Goal: Information Seeking & Learning: Check status

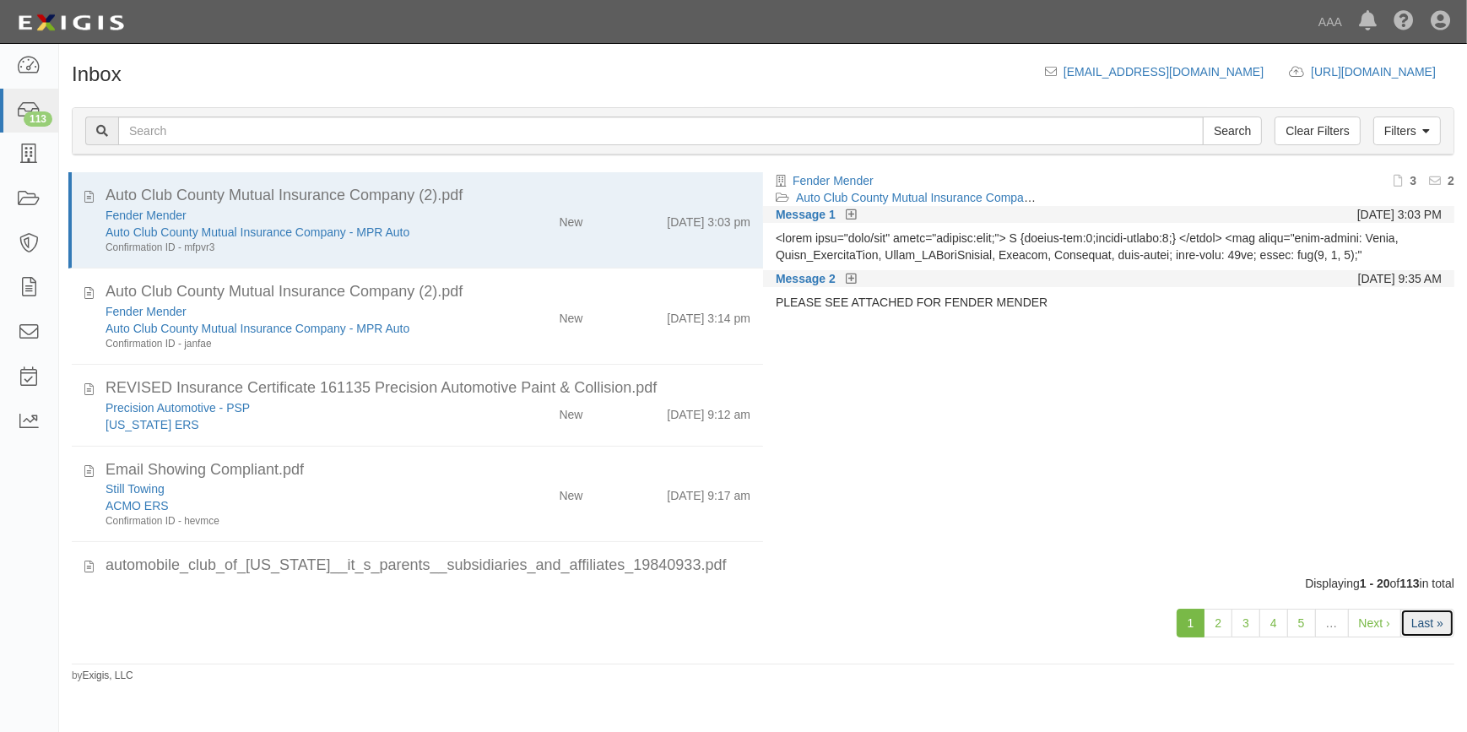
click at [1430, 628] on link "Last »" at bounding box center [1428, 623] width 54 height 29
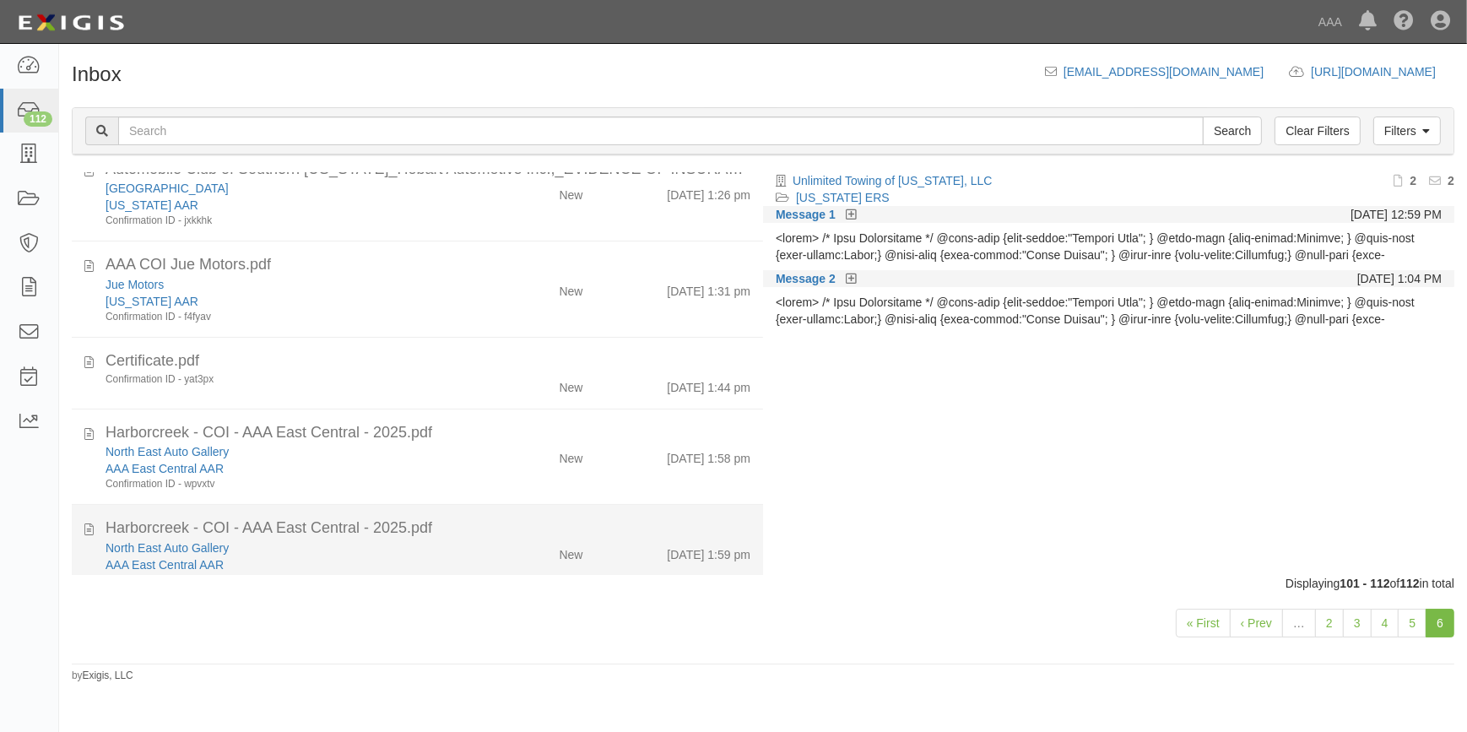
scroll to position [290, 0]
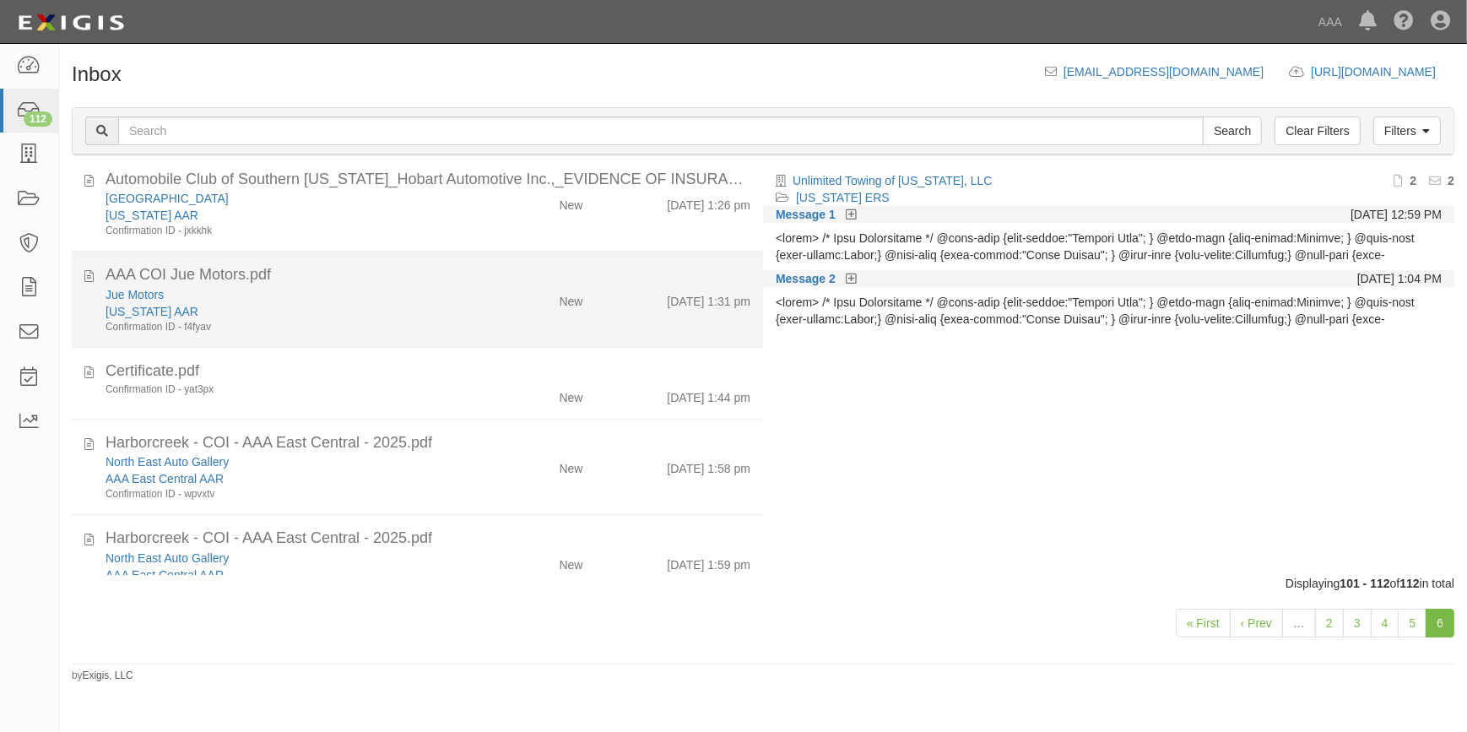
click at [400, 338] on li "AAA COI Jue Motors.pdf Jue Motors California AAR Confirmation ID - f4fyav New 9…" at bounding box center [417, 300] width 691 height 96
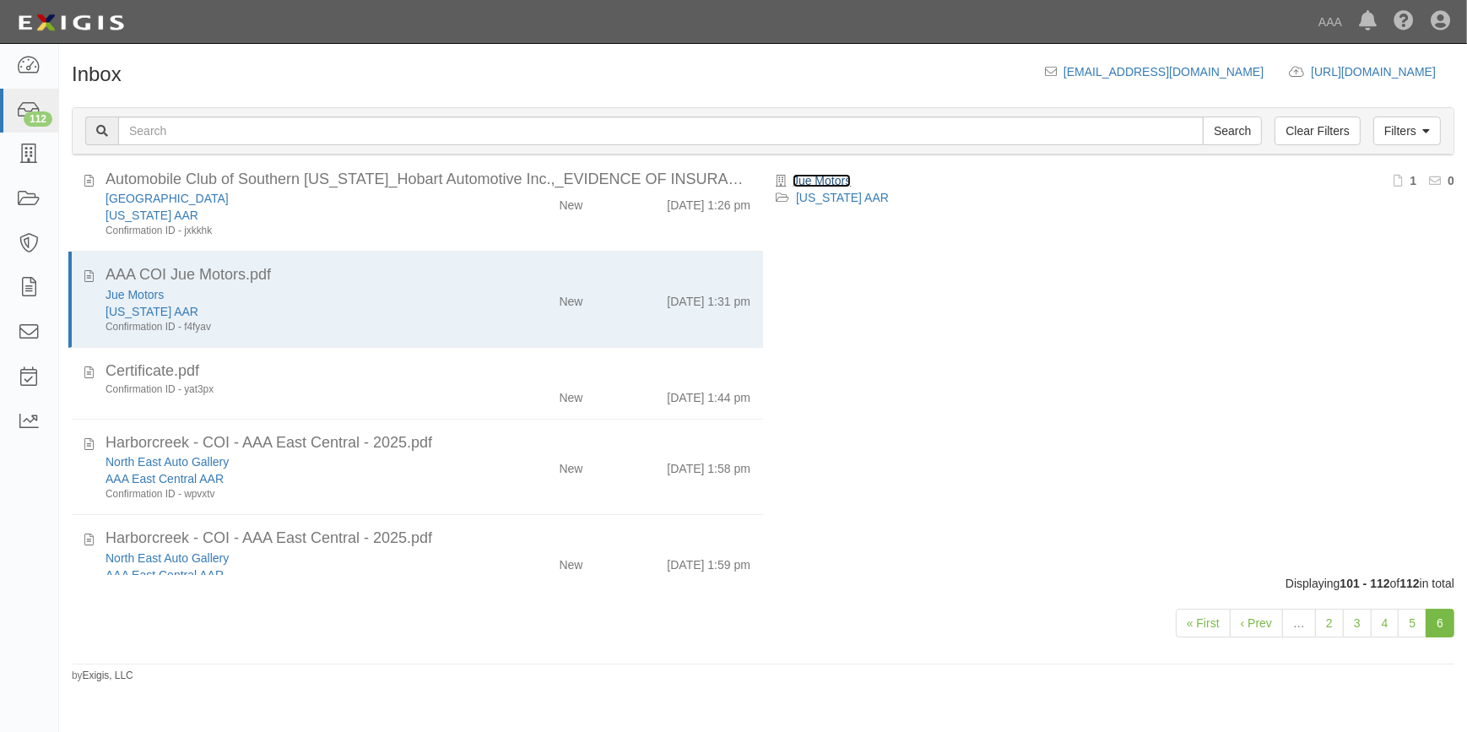
click at [820, 177] on link "Jue Motors" at bounding box center [822, 181] width 58 height 14
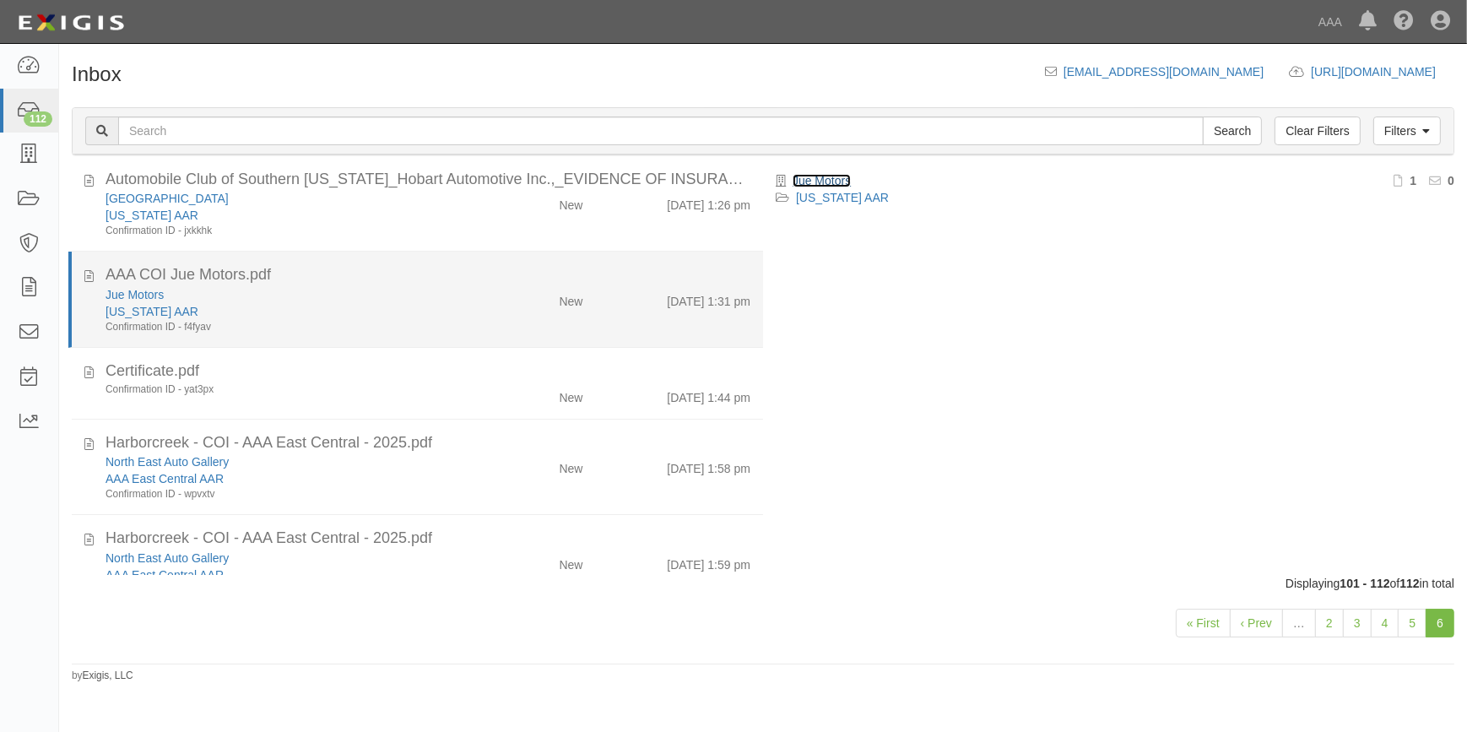
scroll to position [214, 0]
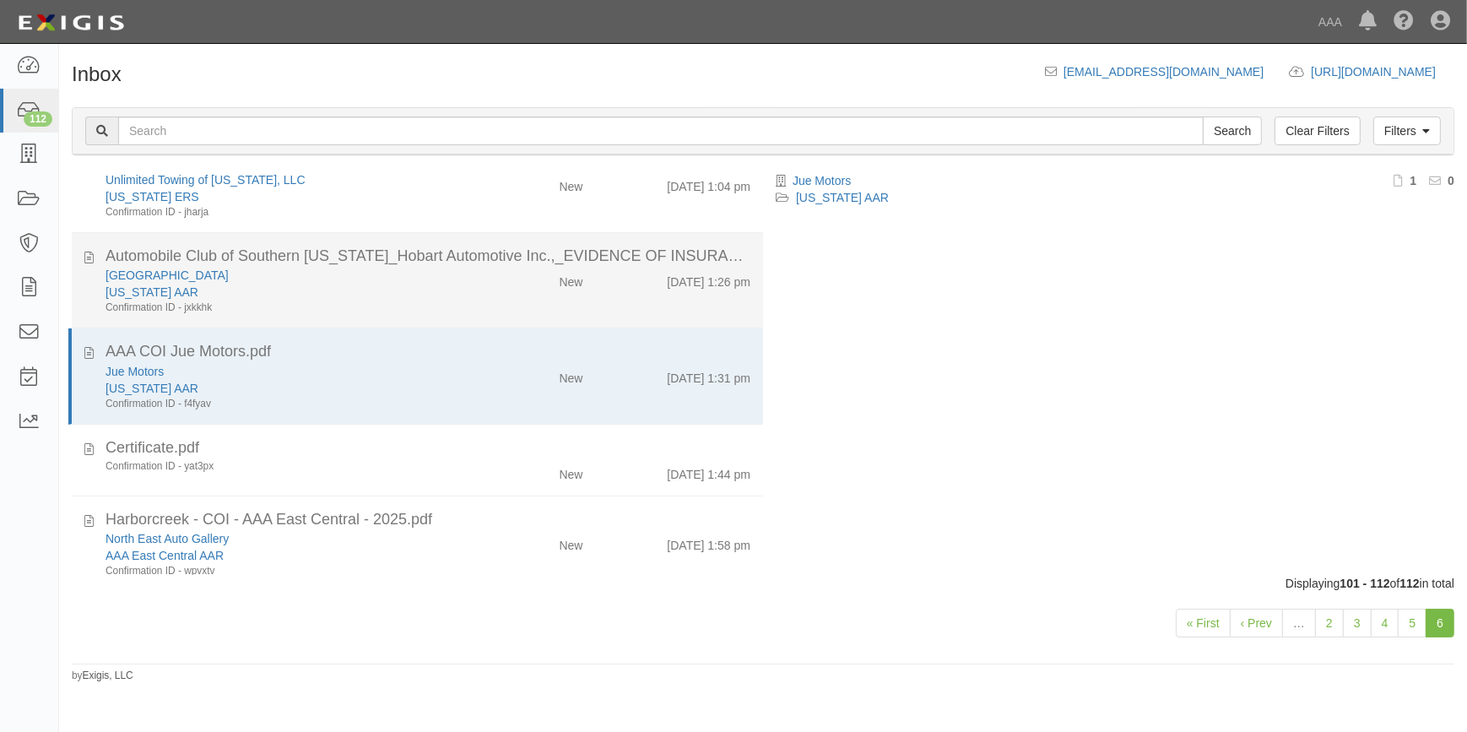
click at [319, 298] on div "California AAR" at bounding box center [289, 292] width 366 height 17
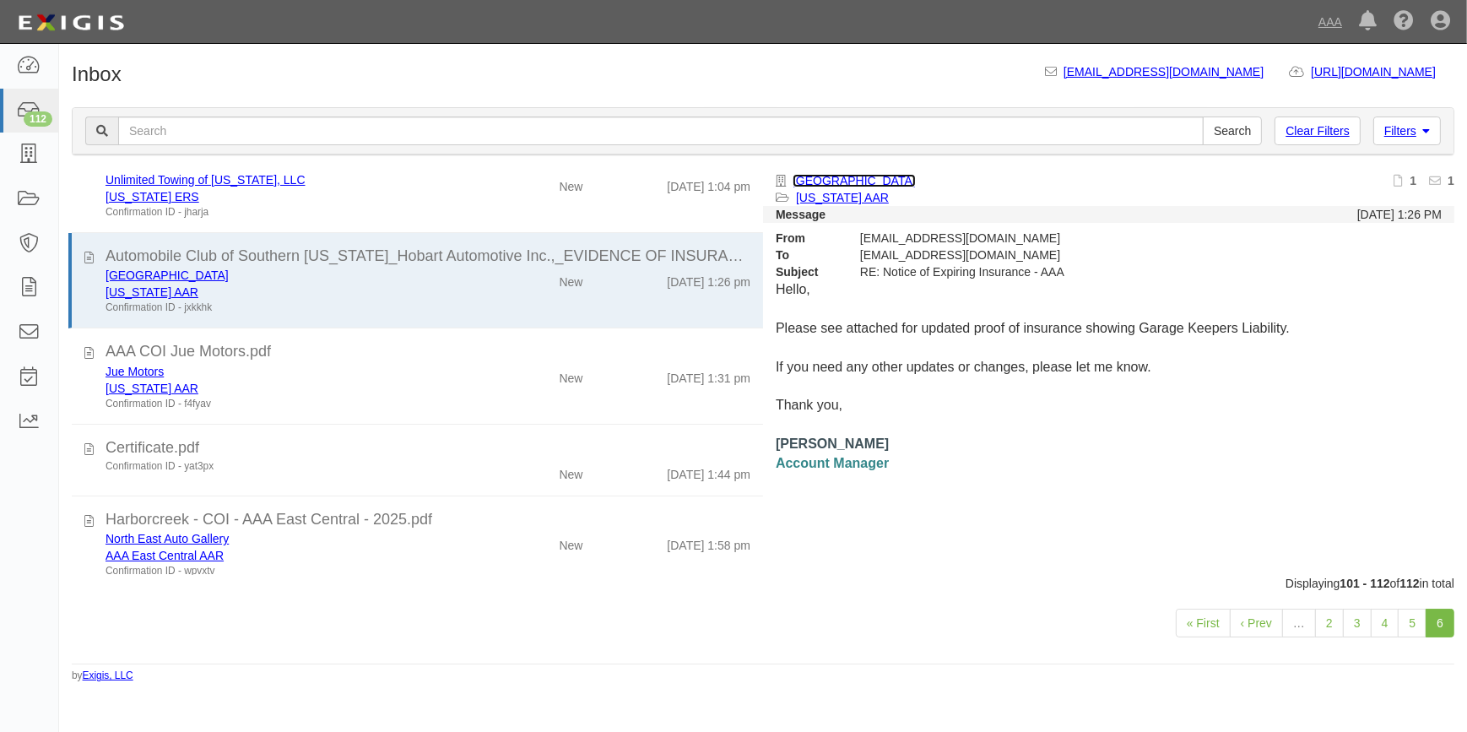
click at [870, 177] on link "[GEOGRAPHIC_DATA]" at bounding box center [854, 181] width 123 height 14
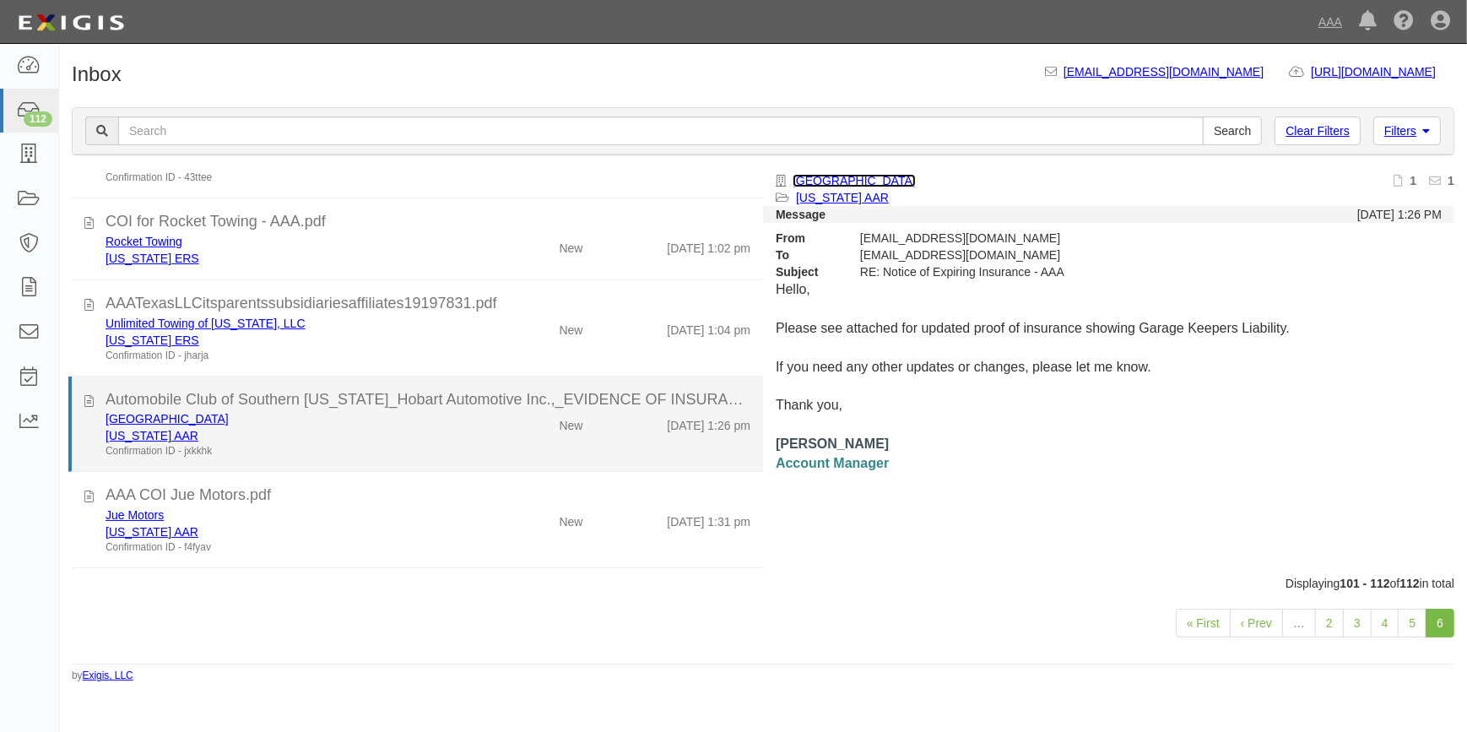
scroll to position [60, 0]
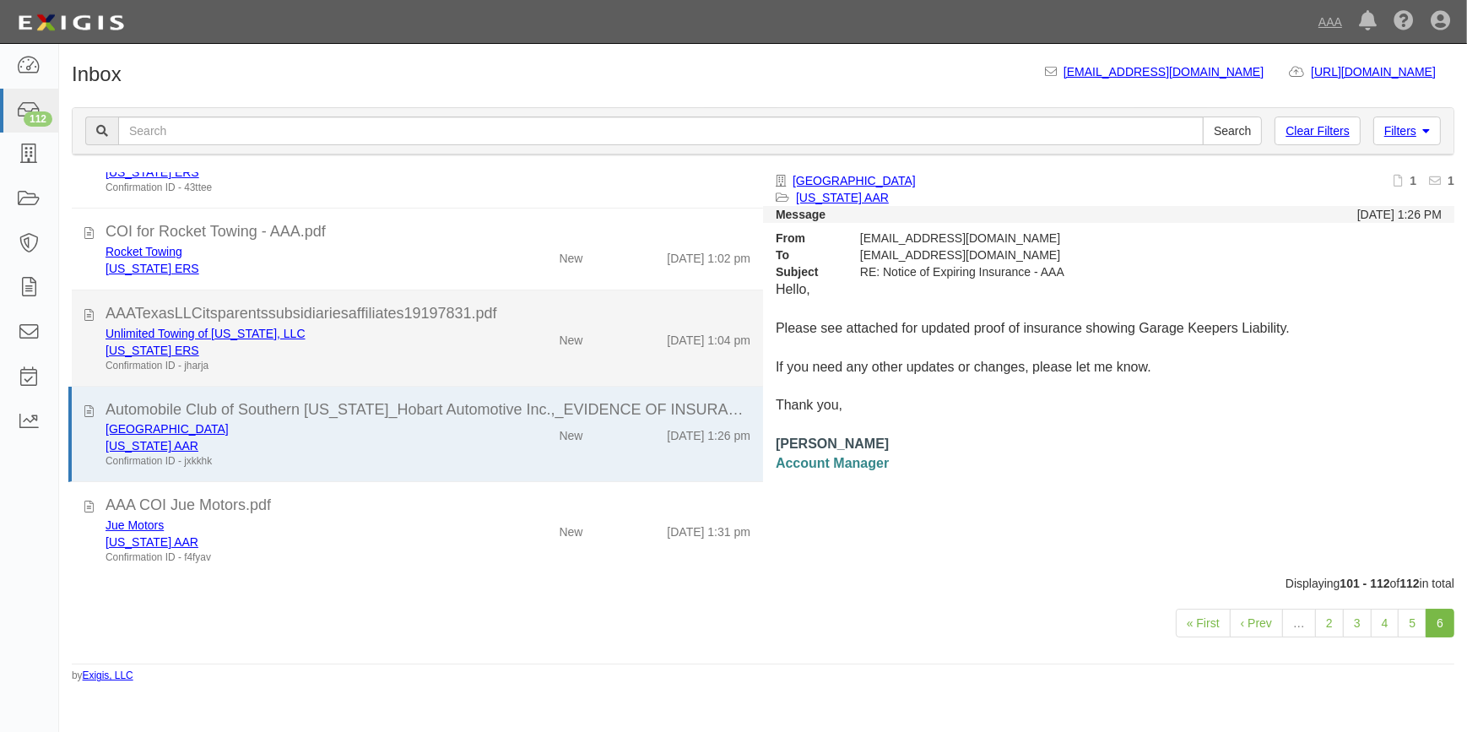
click at [420, 342] on div "Texas ERS" at bounding box center [289, 350] width 366 height 17
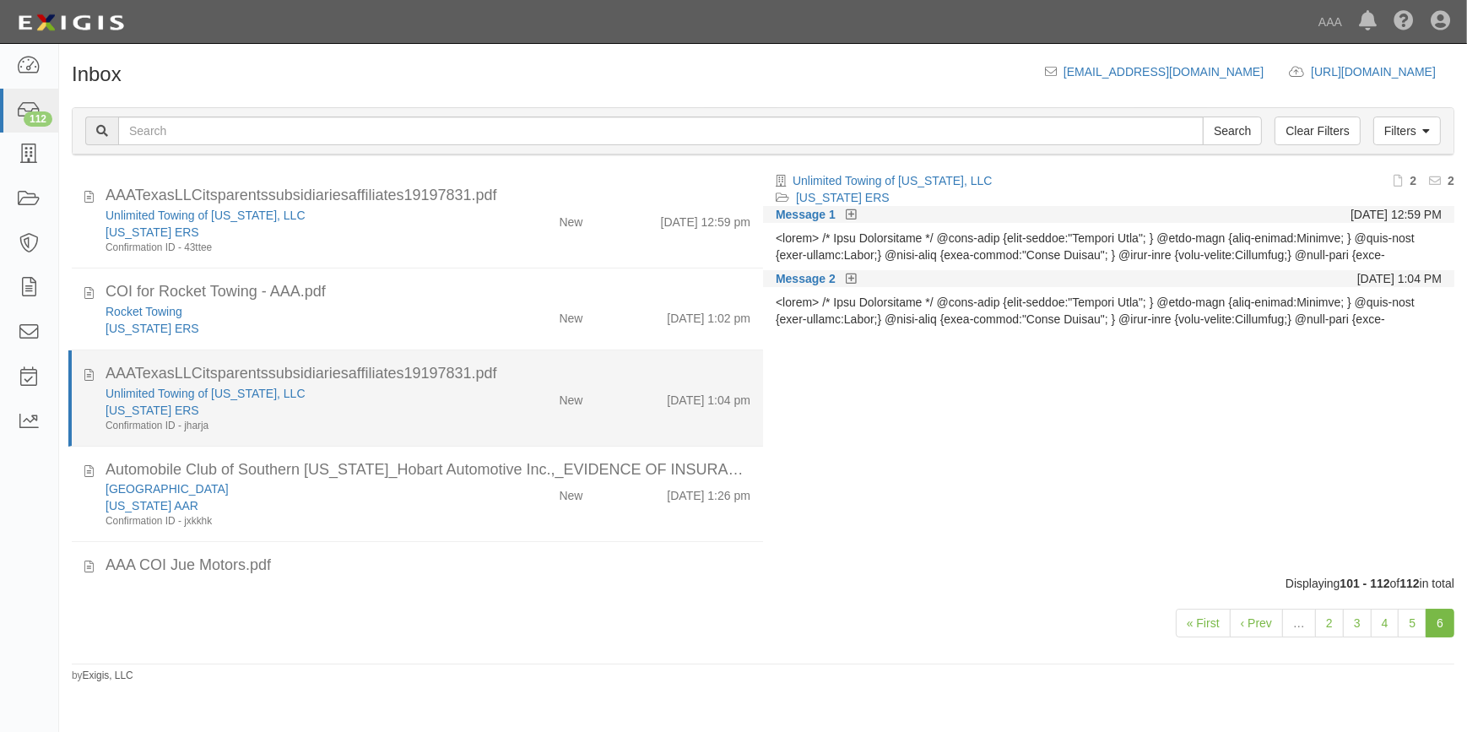
scroll to position [0, 0]
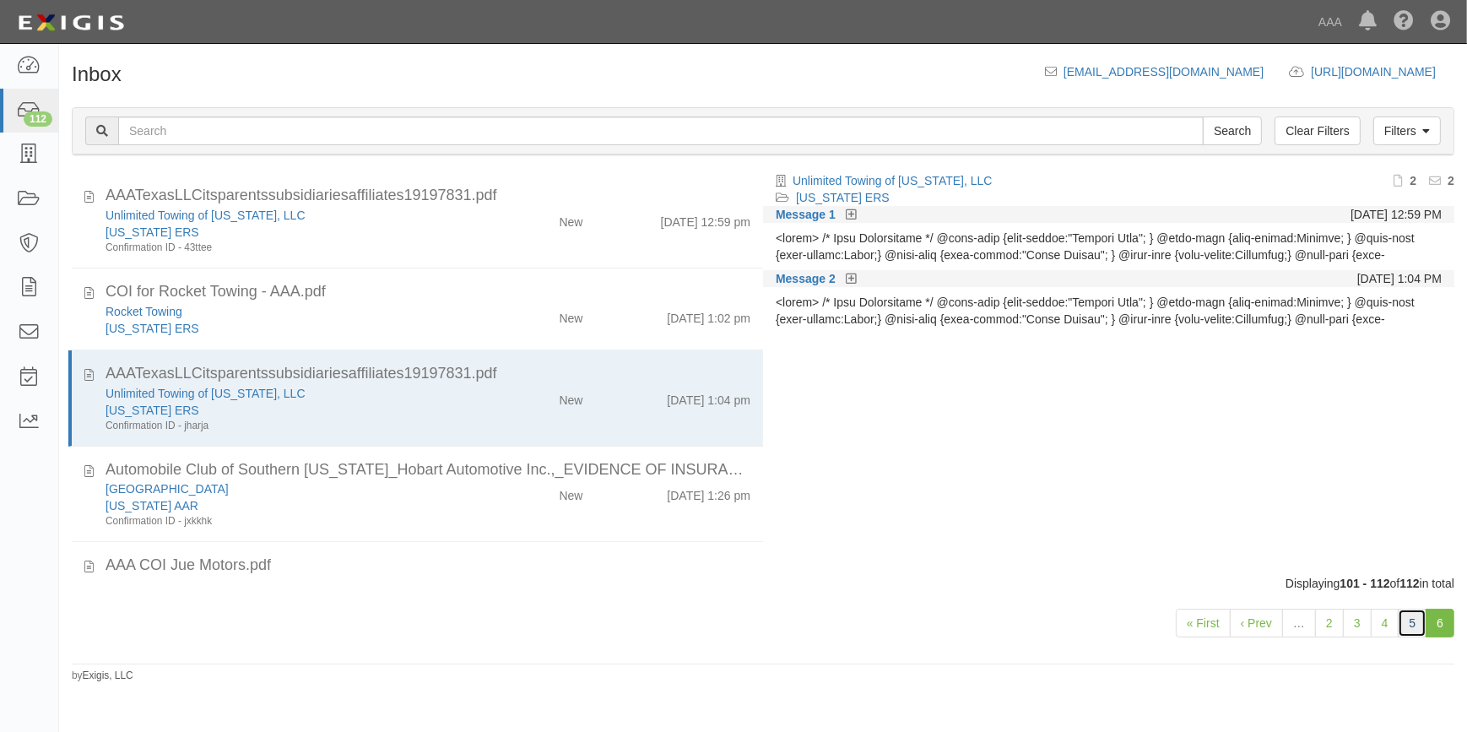
click at [1417, 616] on link "5" at bounding box center [1412, 623] width 29 height 29
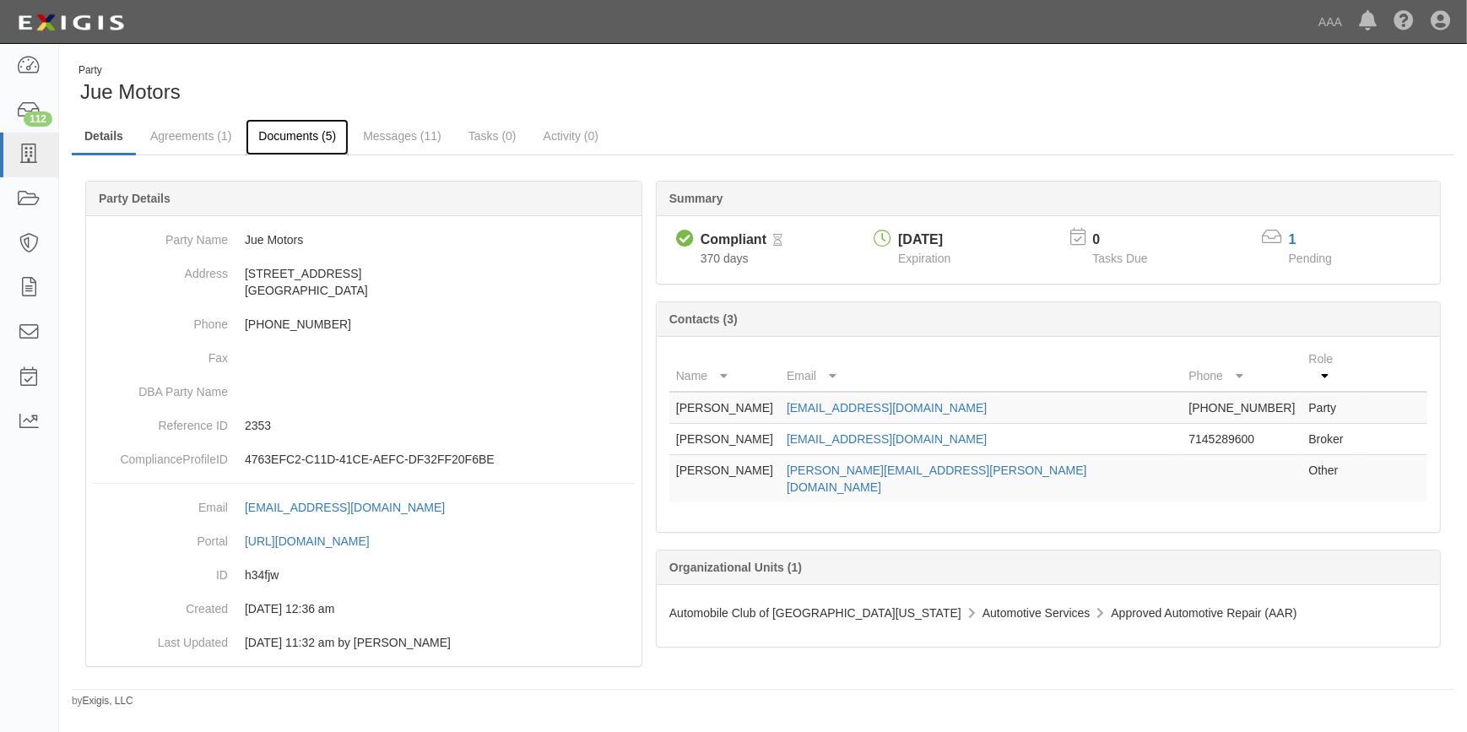
click at [291, 127] on link "Documents (5)" at bounding box center [297, 137] width 103 height 36
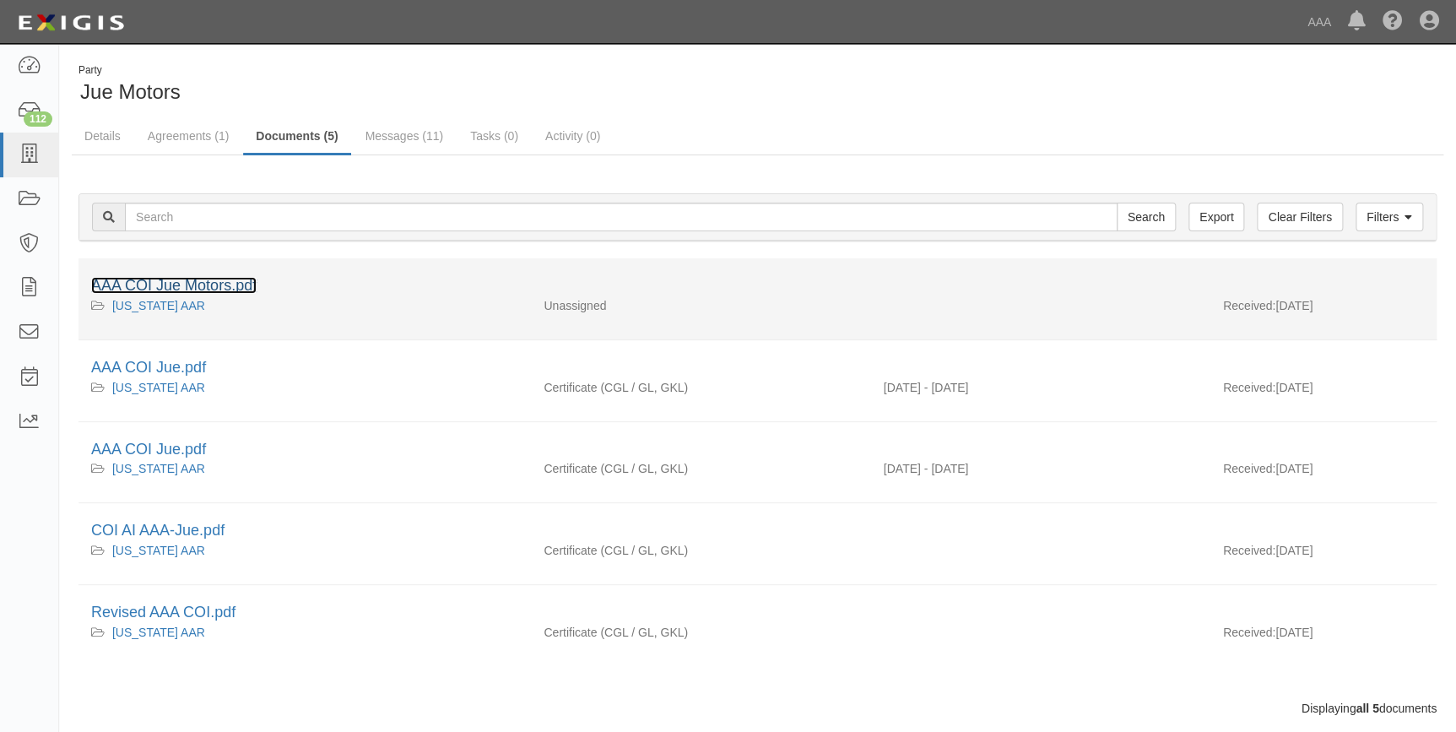
click at [198, 281] on link "AAA COI Jue Motors.pdf" at bounding box center [173, 285] width 165 height 17
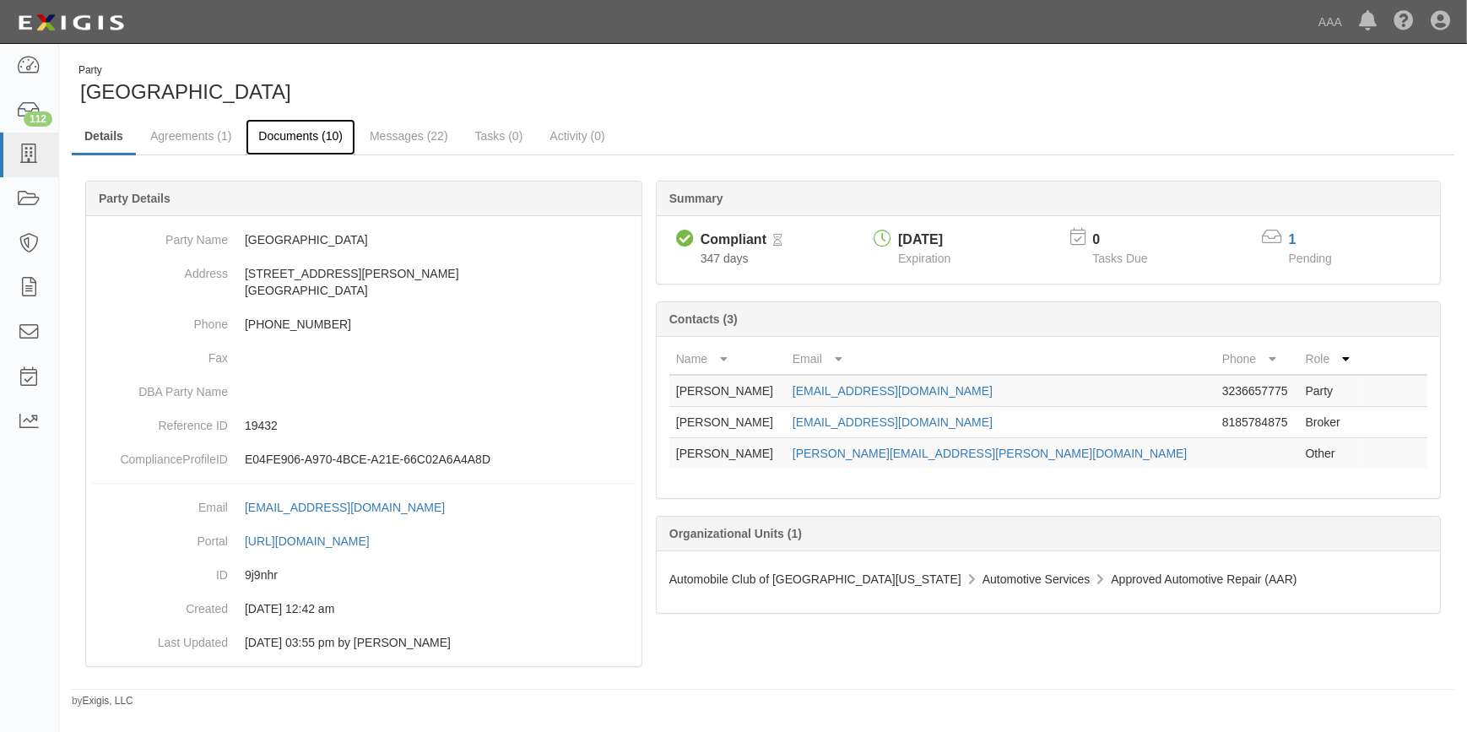
click at [300, 125] on link "Documents (10)" at bounding box center [301, 137] width 110 height 36
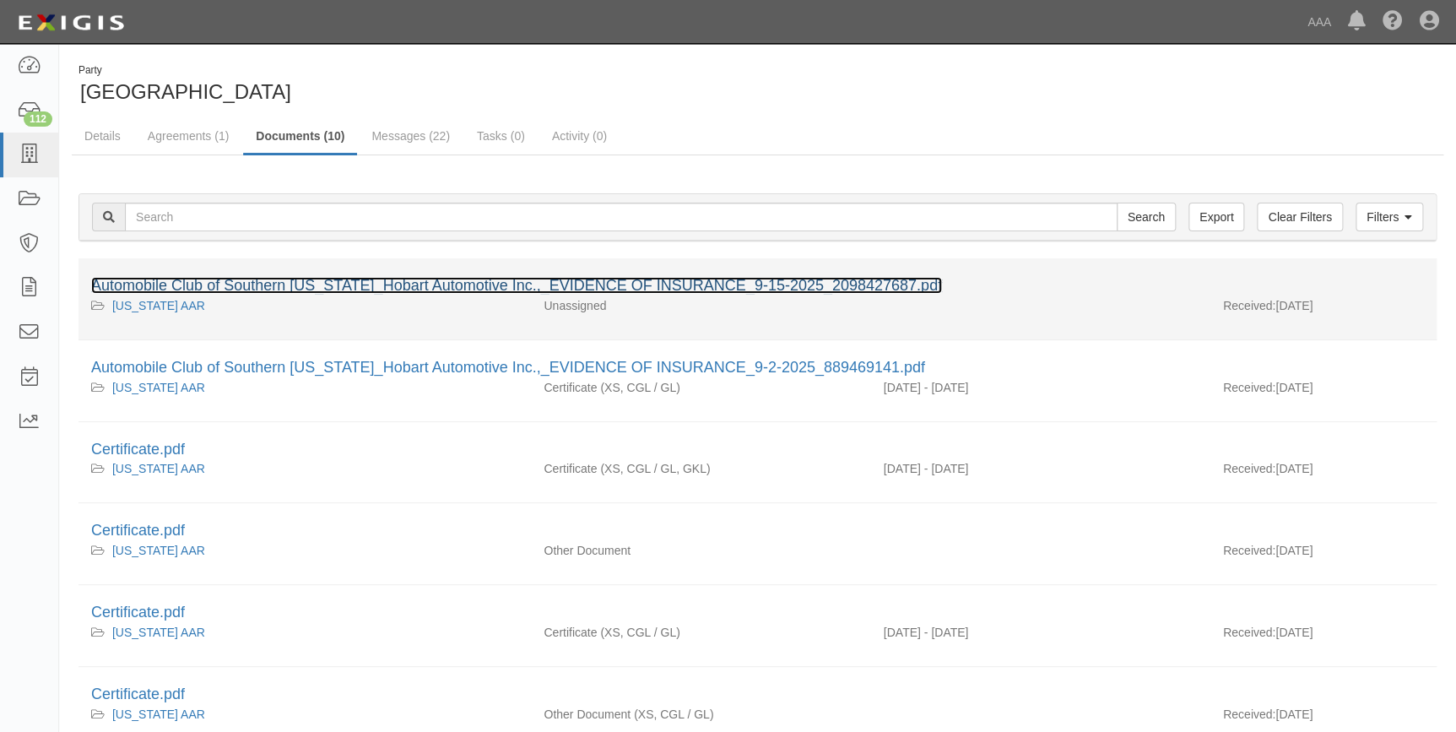
click at [362, 287] on link "Automobile Club of Southern California_Hobart Automotive Inc.,_EVIDENCE OF INSU…" at bounding box center [516, 285] width 851 height 17
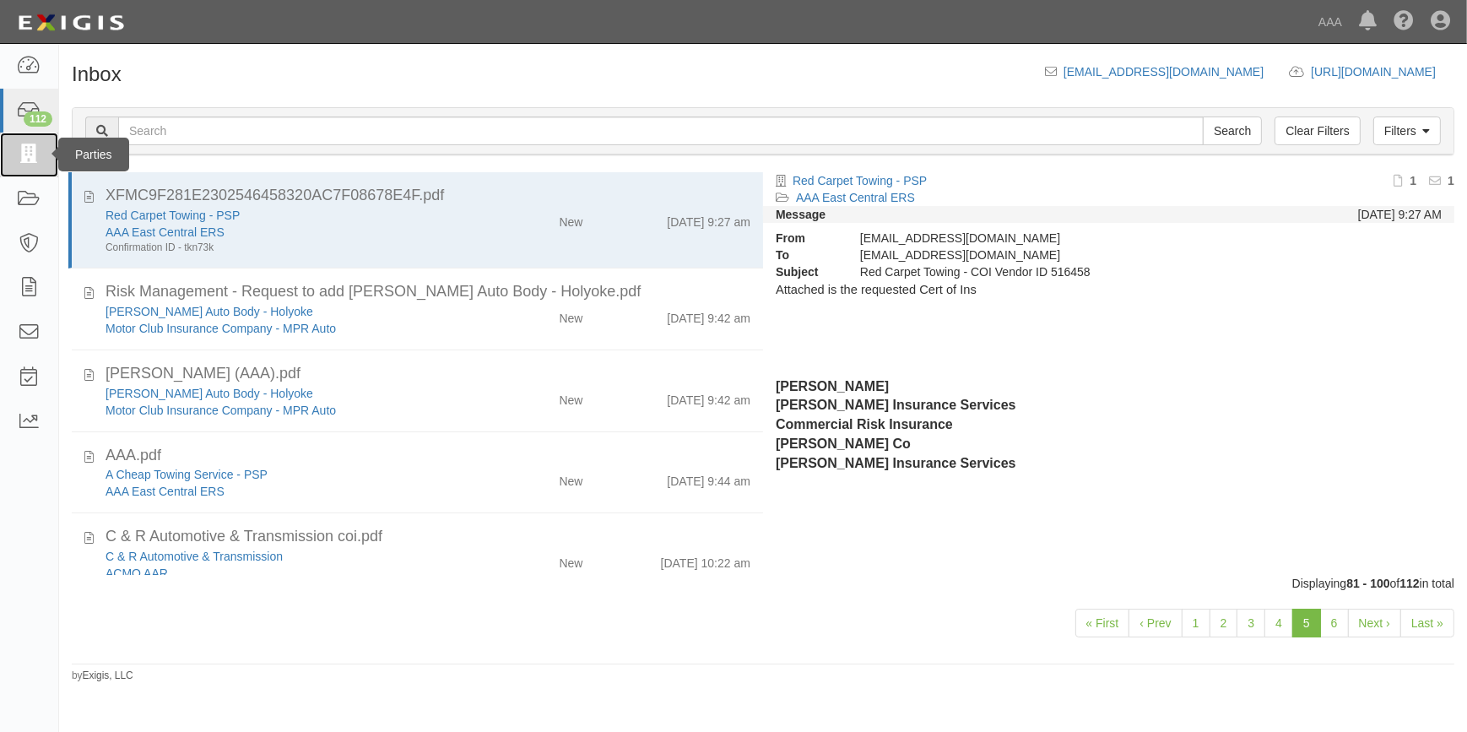
click at [39, 155] on icon at bounding box center [29, 154] width 24 height 19
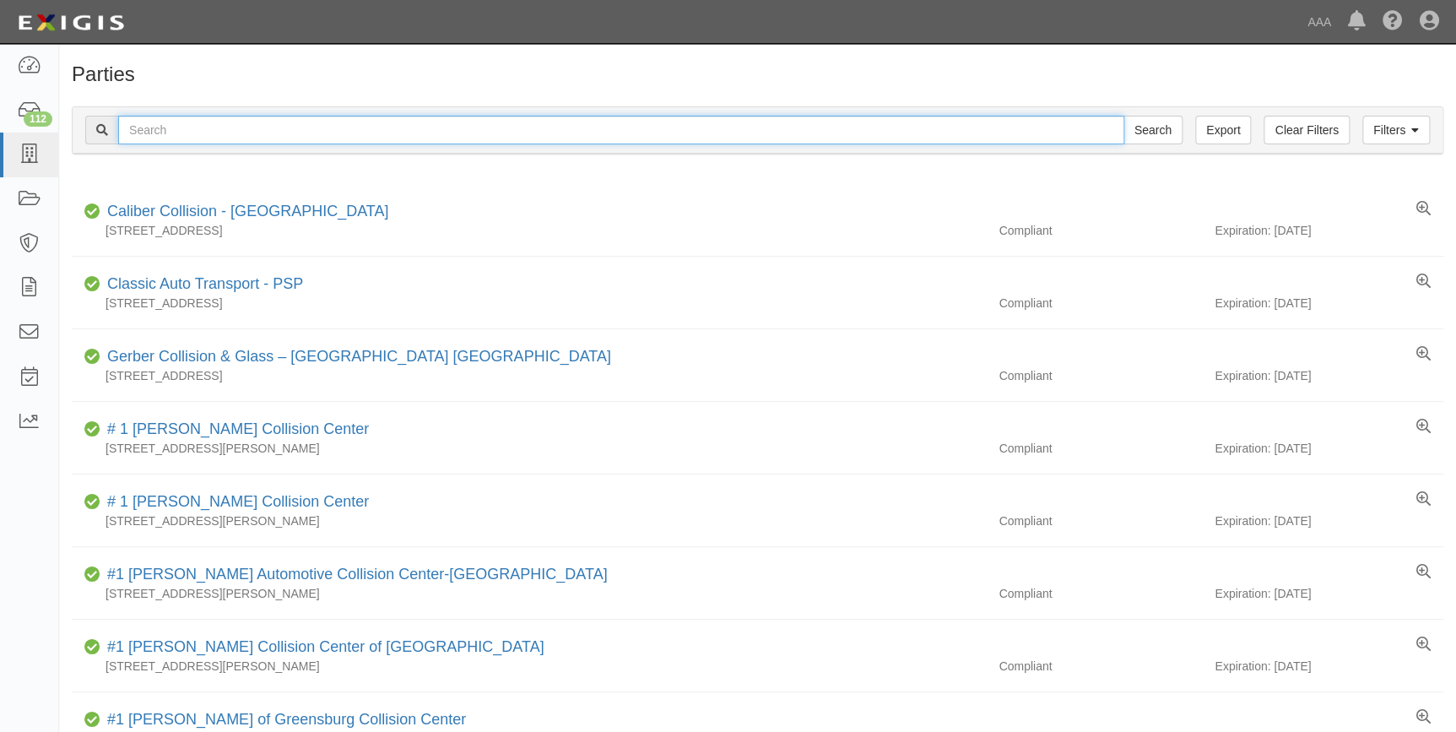
click at [270, 138] on input "text" at bounding box center [621, 130] width 1006 height 29
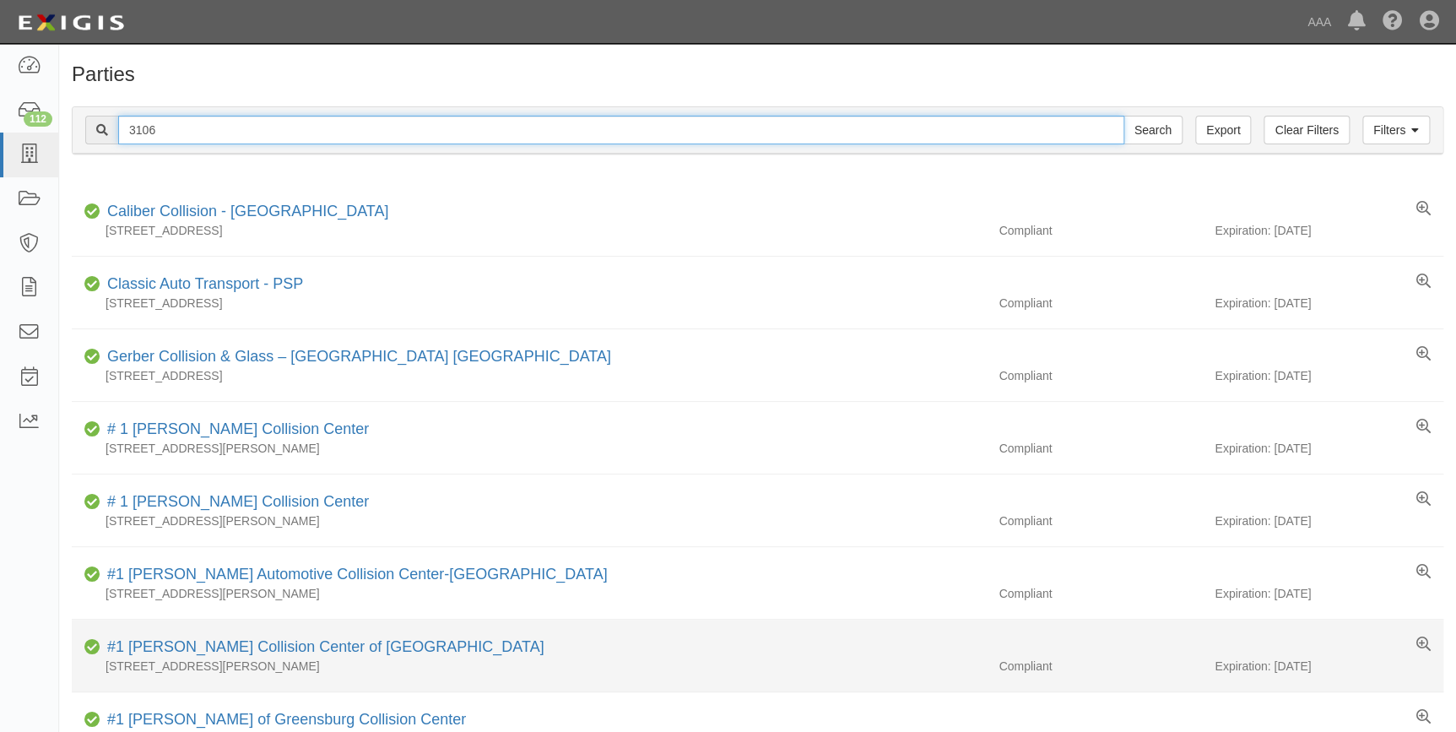
click at [1124, 116] on input "Search" at bounding box center [1153, 130] width 59 height 29
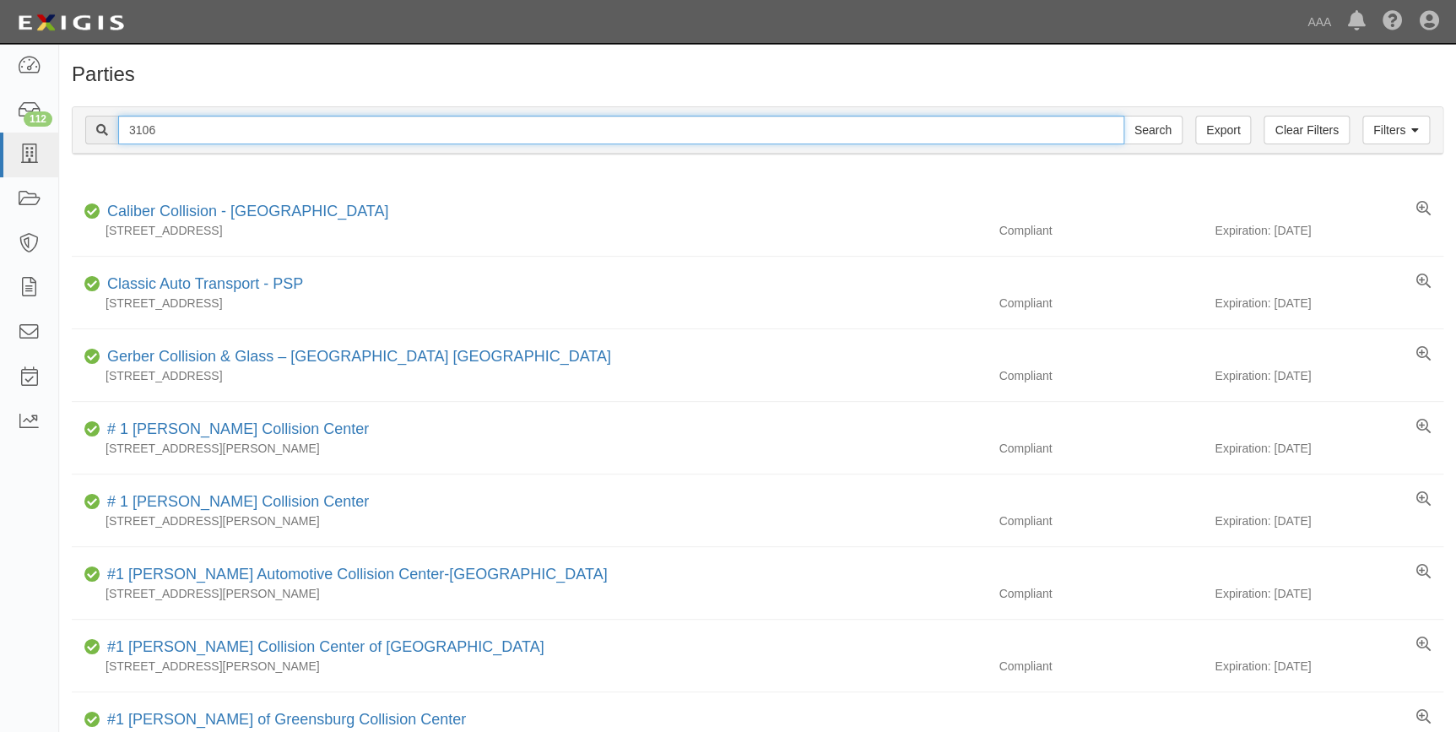
drag, startPoint x: 169, startPoint y: 123, endPoint x: 84, endPoint y: 153, distance: 90.2
click at [85, 152] on div "Filters Clear Filters Export 3106 Search Filters" at bounding box center [758, 130] width 1370 height 46
type input "21214"
click at [1124, 116] on input "Search" at bounding box center [1153, 130] width 59 height 29
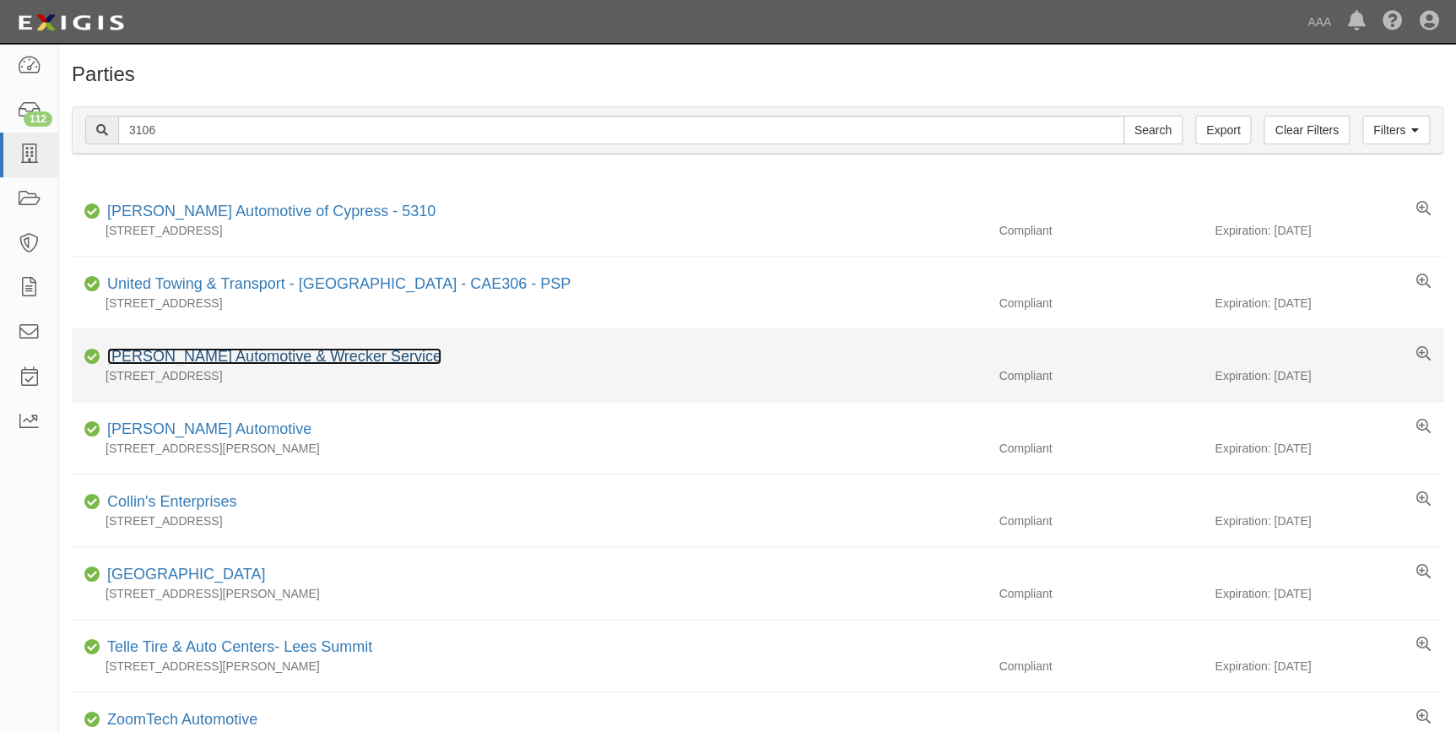
click at [228, 355] on link "[PERSON_NAME] Automotive & Wrecker Service" at bounding box center [274, 356] width 334 height 17
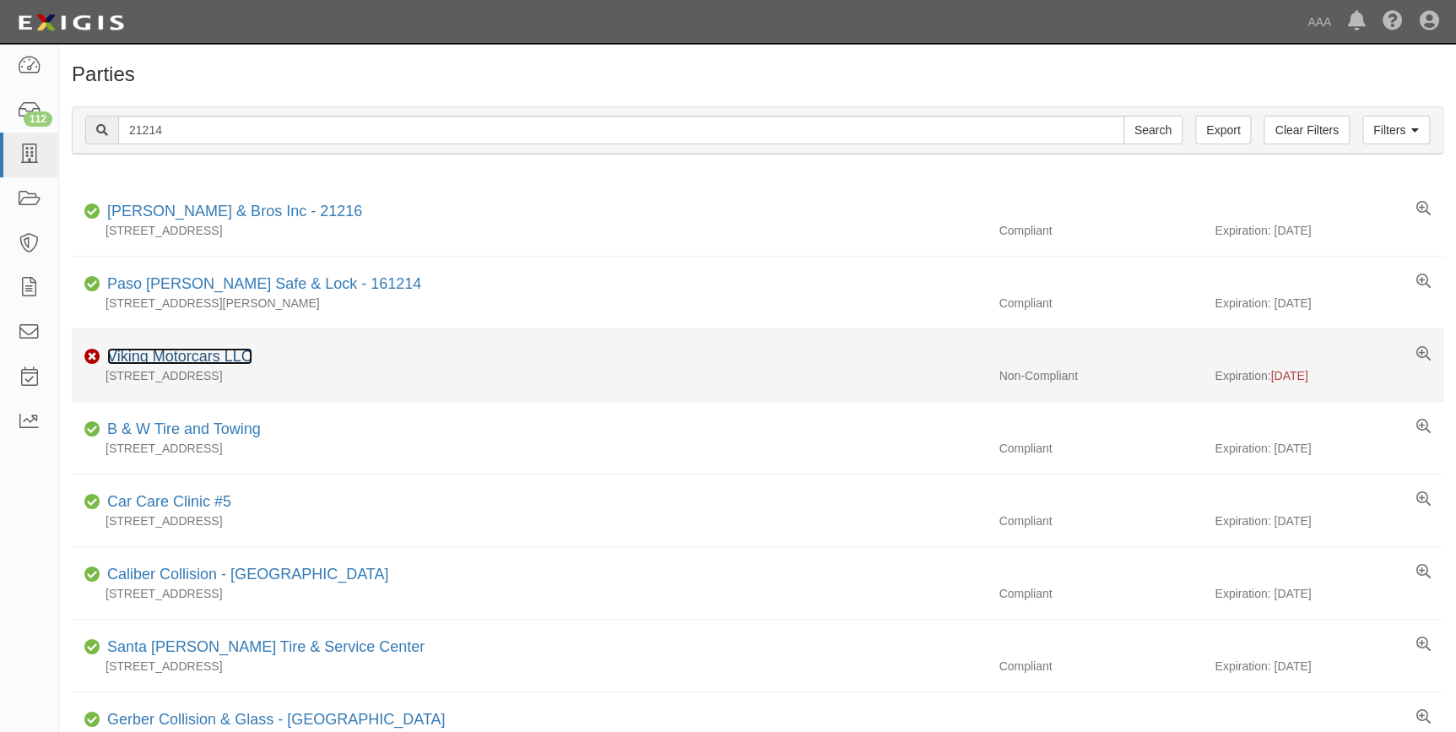
click at [180, 355] on link "Viking Motorcars LLC" at bounding box center [179, 356] width 145 height 17
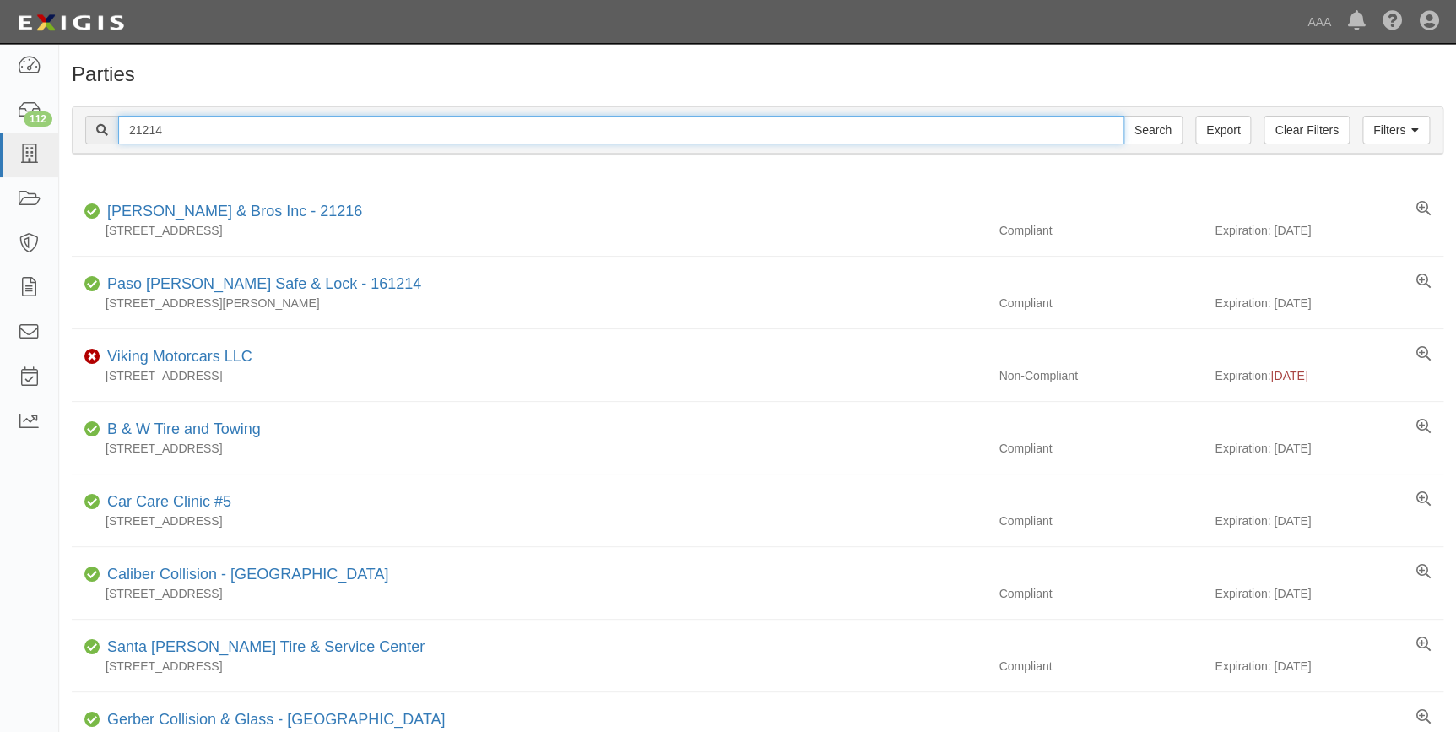
drag, startPoint x: 231, startPoint y: 138, endPoint x: 79, endPoint y: 144, distance: 152.9
click at [79, 144] on div "Filters Clear Filters Export 21214 Search Filters" at bounding box center [758, 130] width 1370 height 46
click at [176, 126] on input "text" at bounding box center [621, 130] width 1006 height 29
type input "22914"
click at [1124, 116] on input "Search" at bounding box center [1153, 130] width 59 height 29
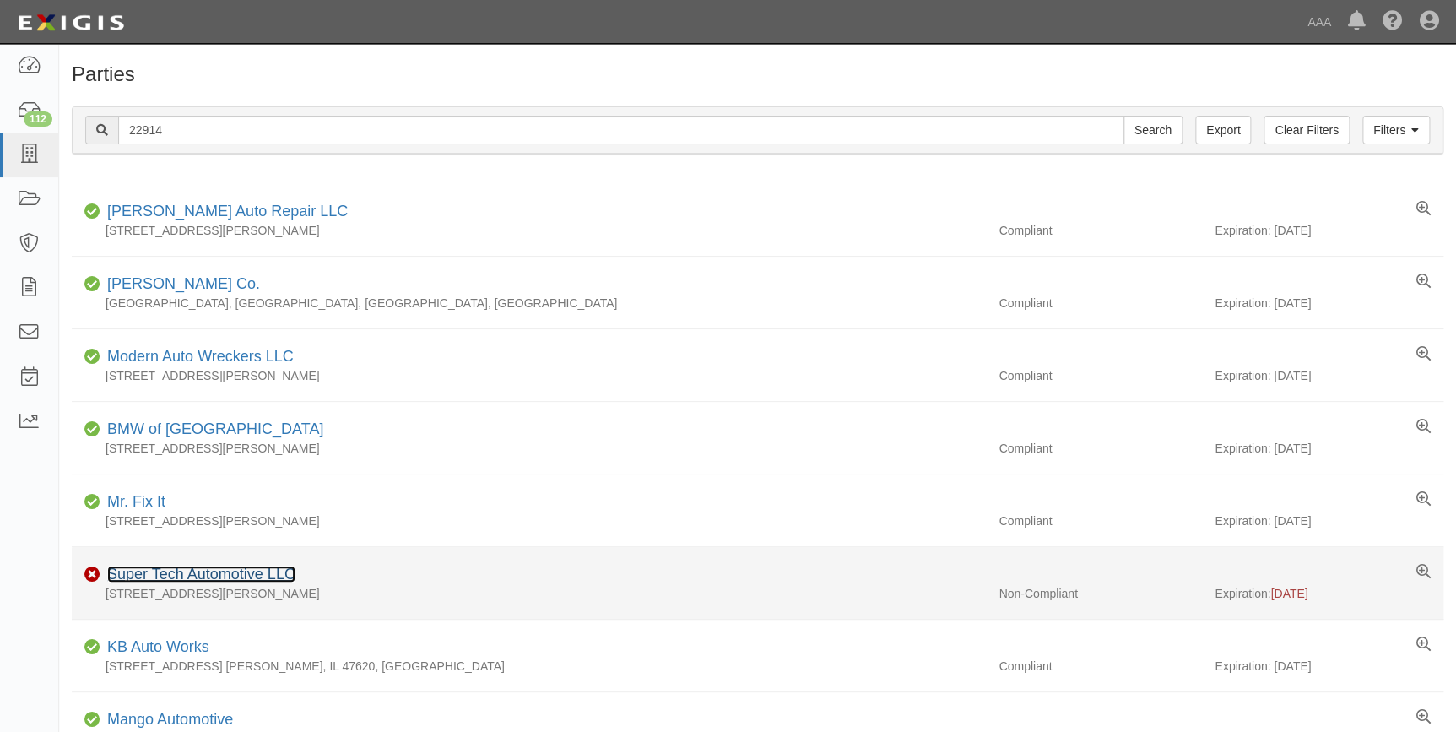
click at [198, 569] on link "Super Tech Automotive LLC" at bounding box center [201, 574] width 188 height 17
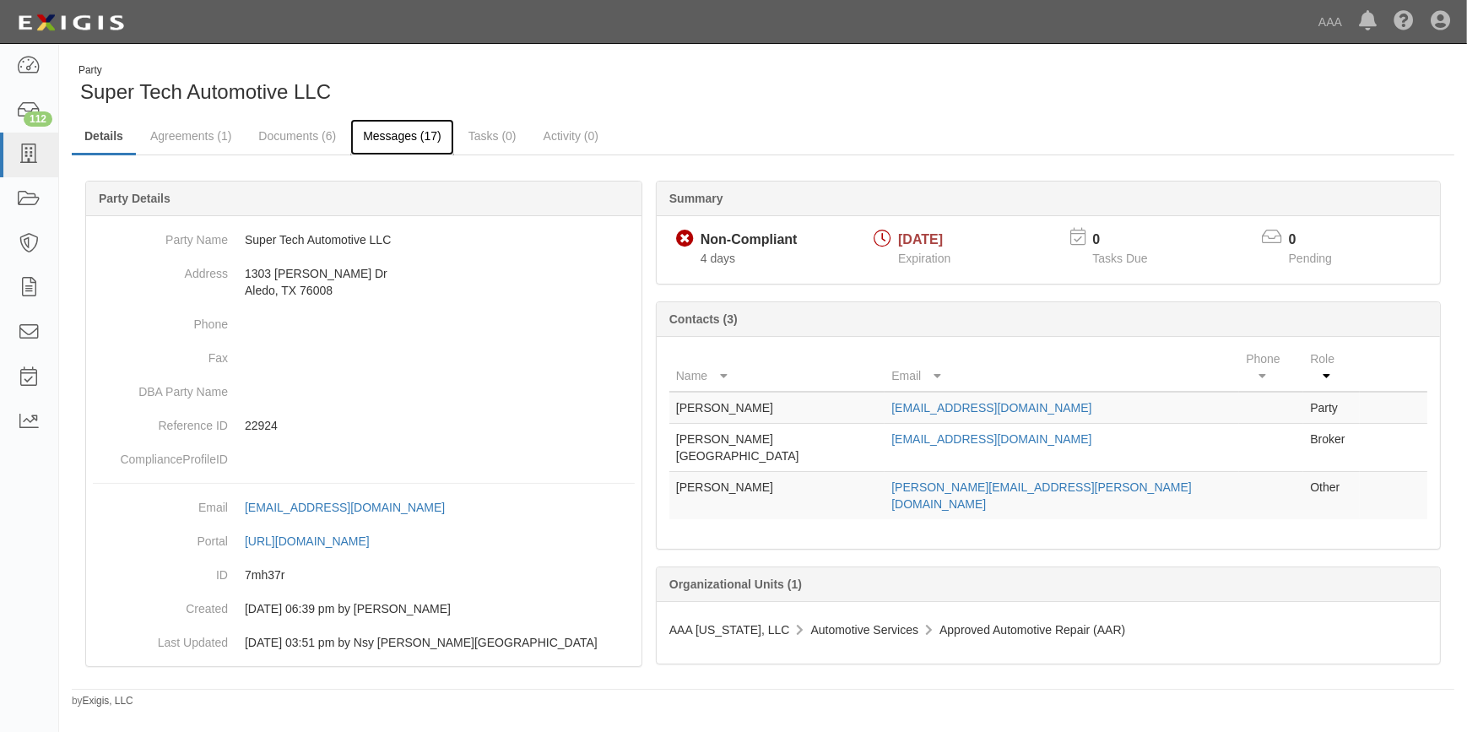
click at [379, 136] on link "Messages (17)" at bounding box center [402, 137] width 104 height 36
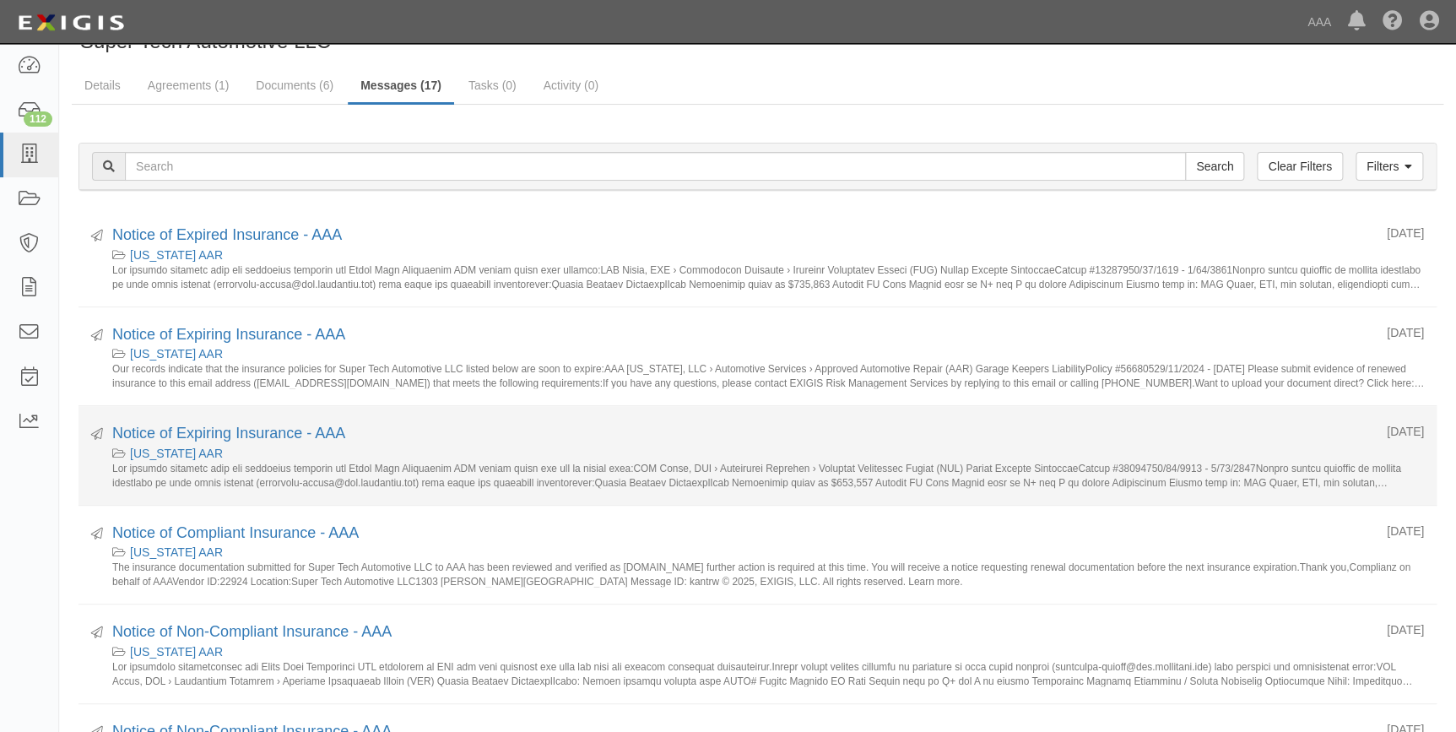
scroll to position [76, 0]
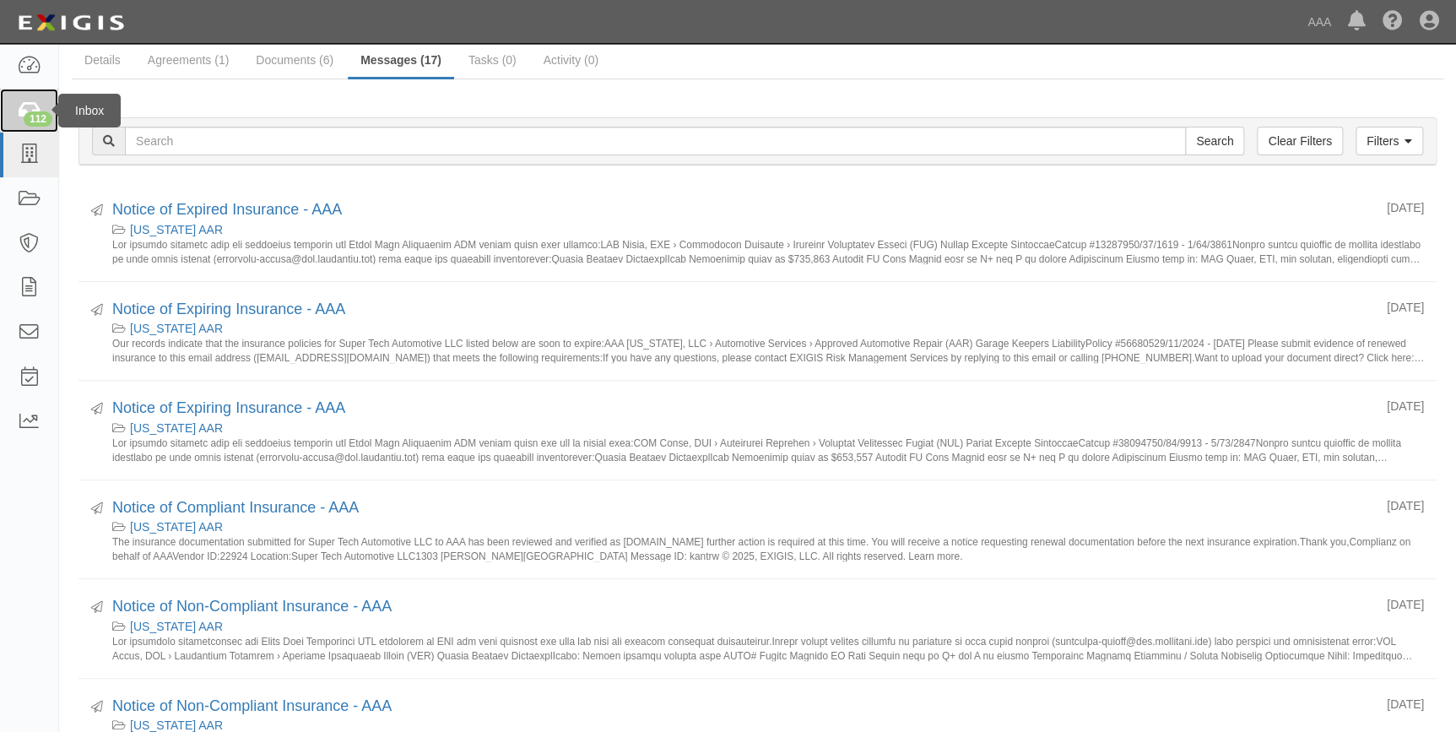
click at [30, 117] on div "112" at bounding box center [38, 118] width 29 height 15
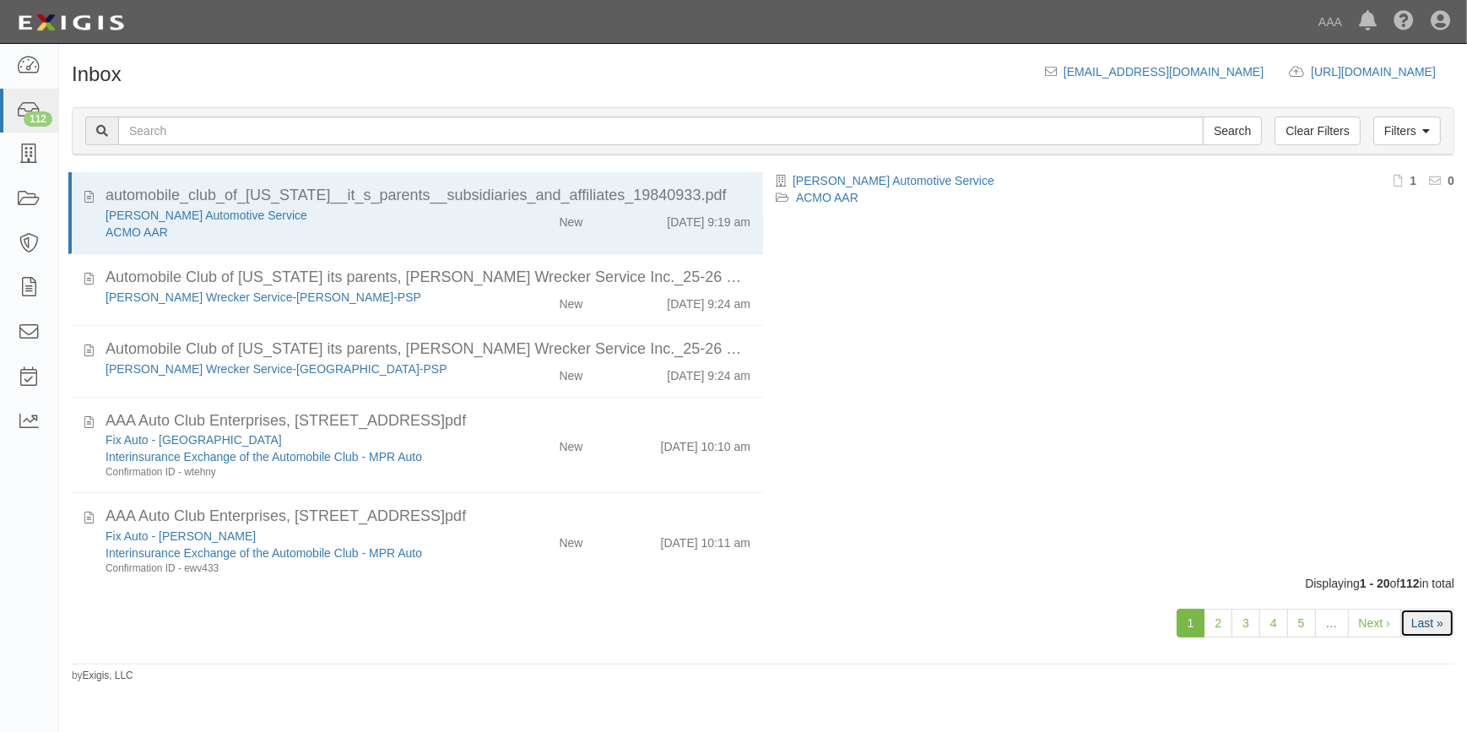
click at [1439, 619] on link "Last »" at bounding box center [1428, 623] width 54 height 29
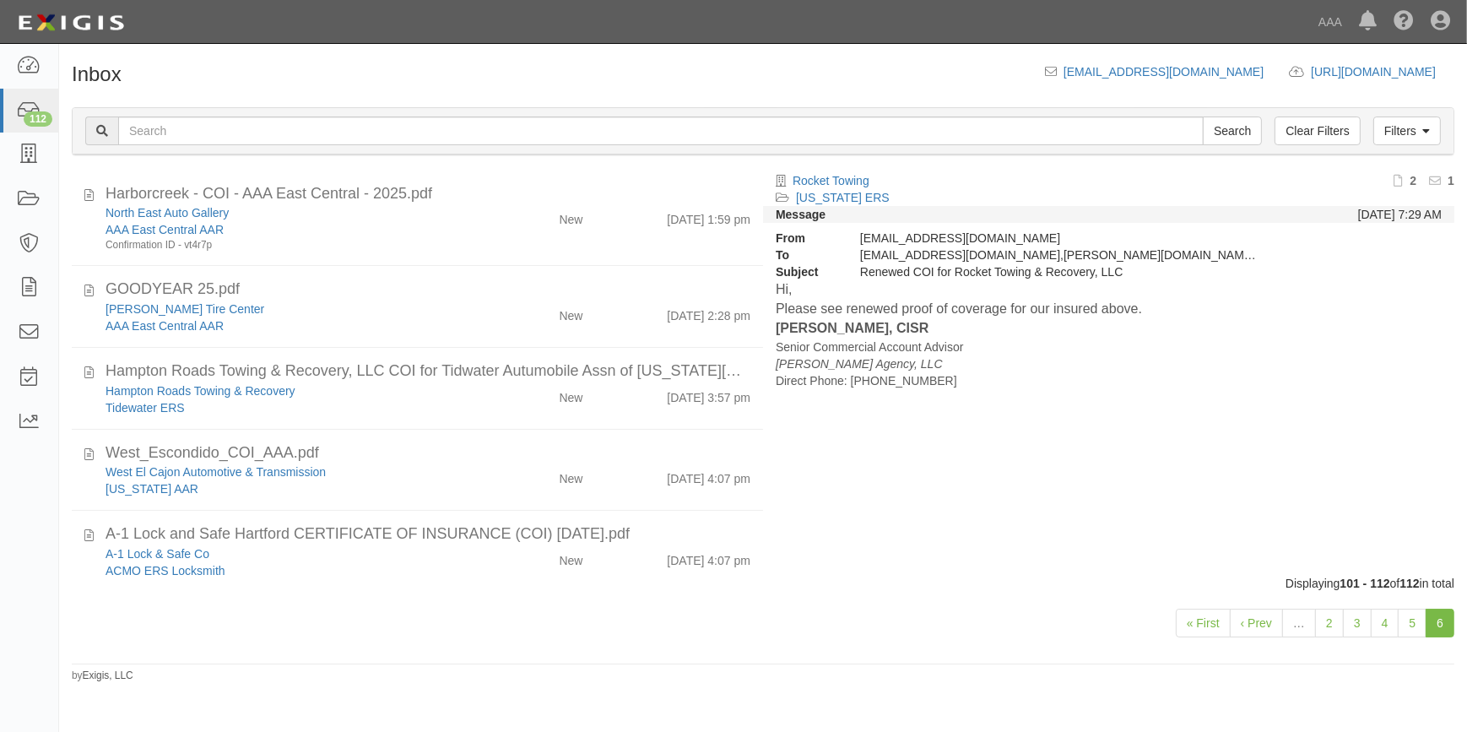
scroll to position [520, 0]
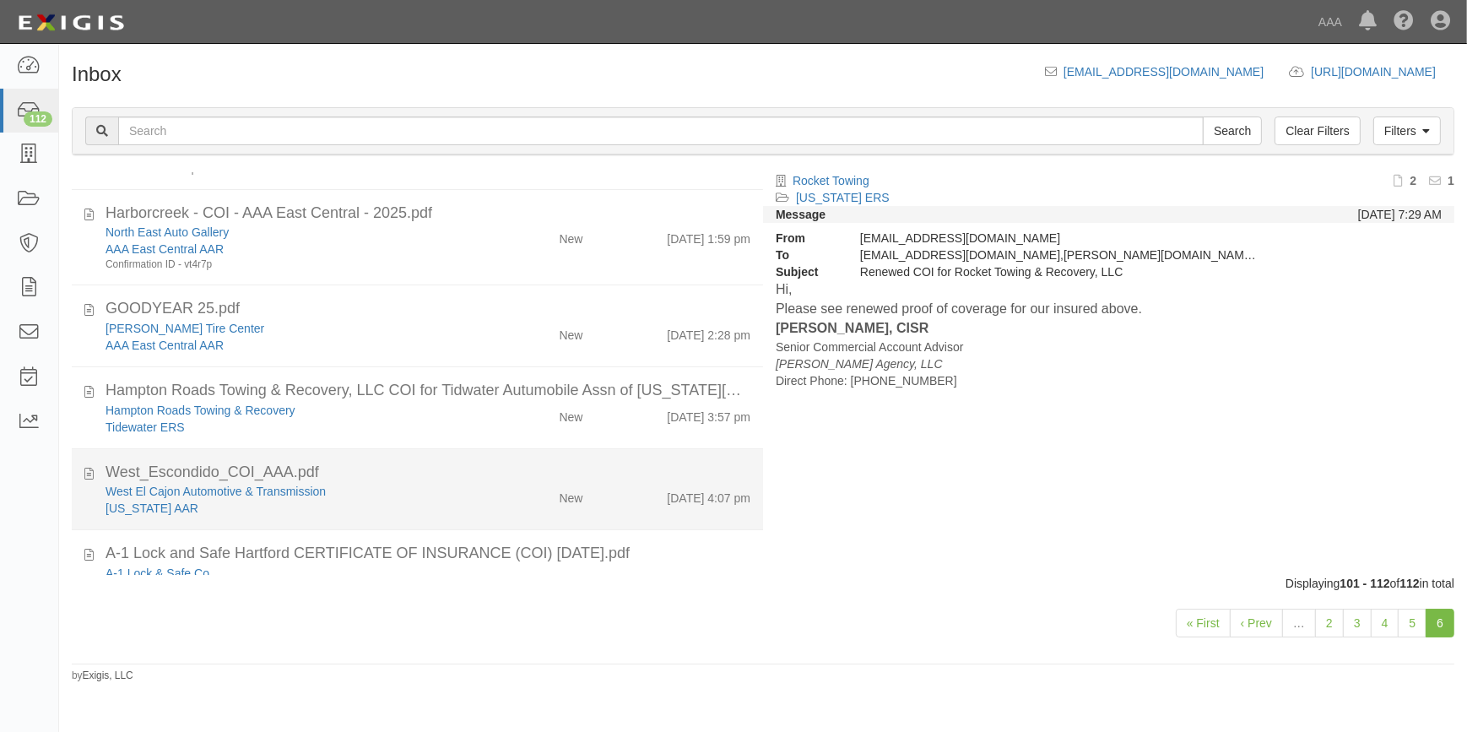
click at [369, 505] on div "[US_STATE] AAR" at bounding box center [289, 508] width 366 height 17
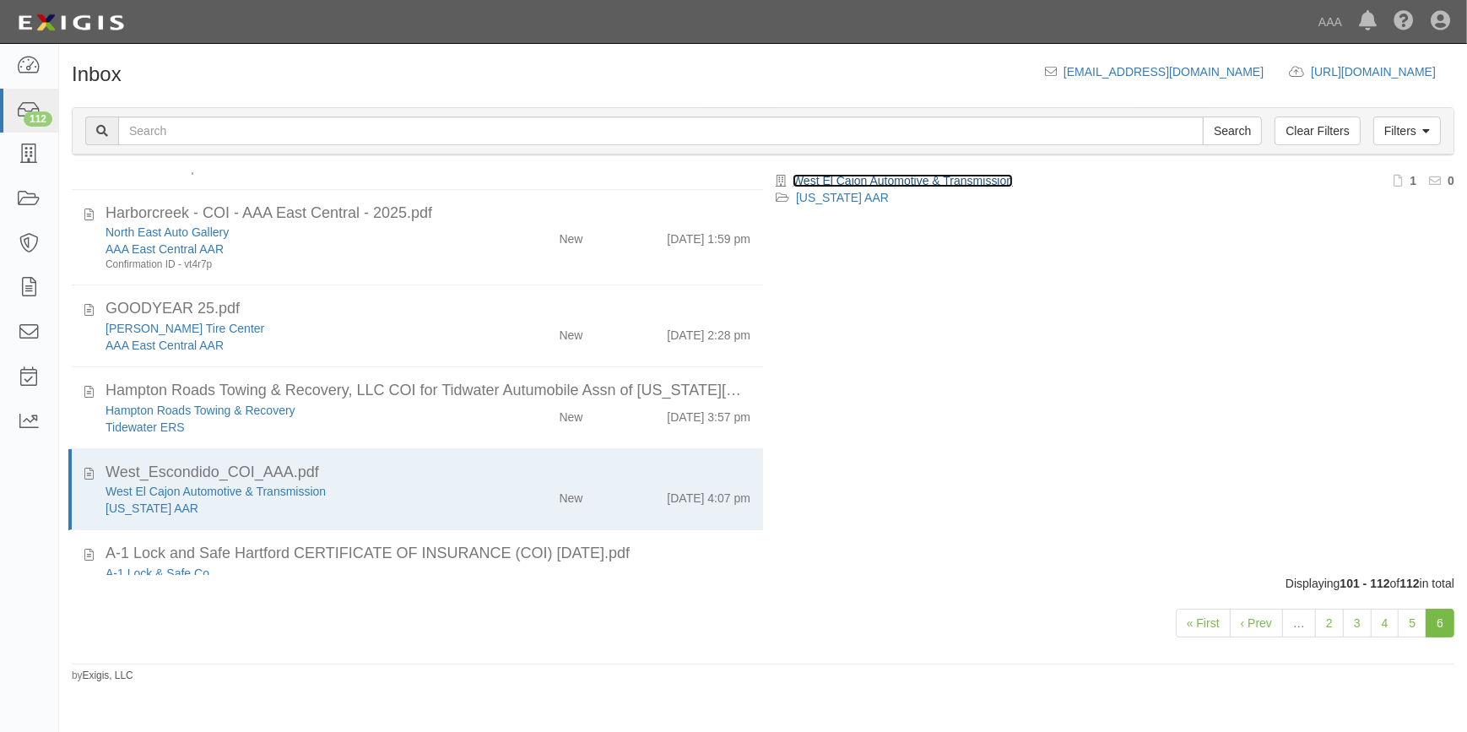
click at [829, 177] on link "West El Cajon Automotive & Transmission" at bounding box center [903, 181] width 220 height 14
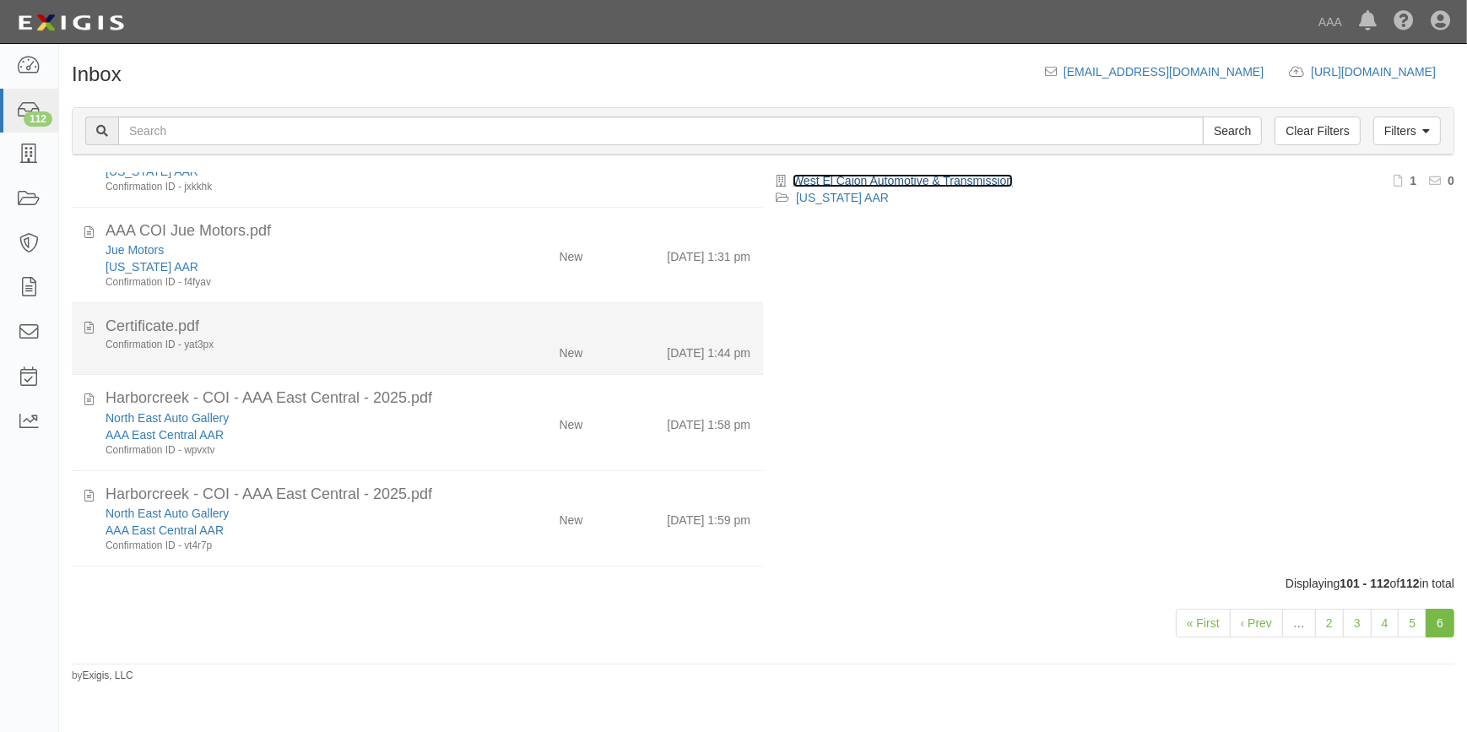
scroll to position [213, 0]
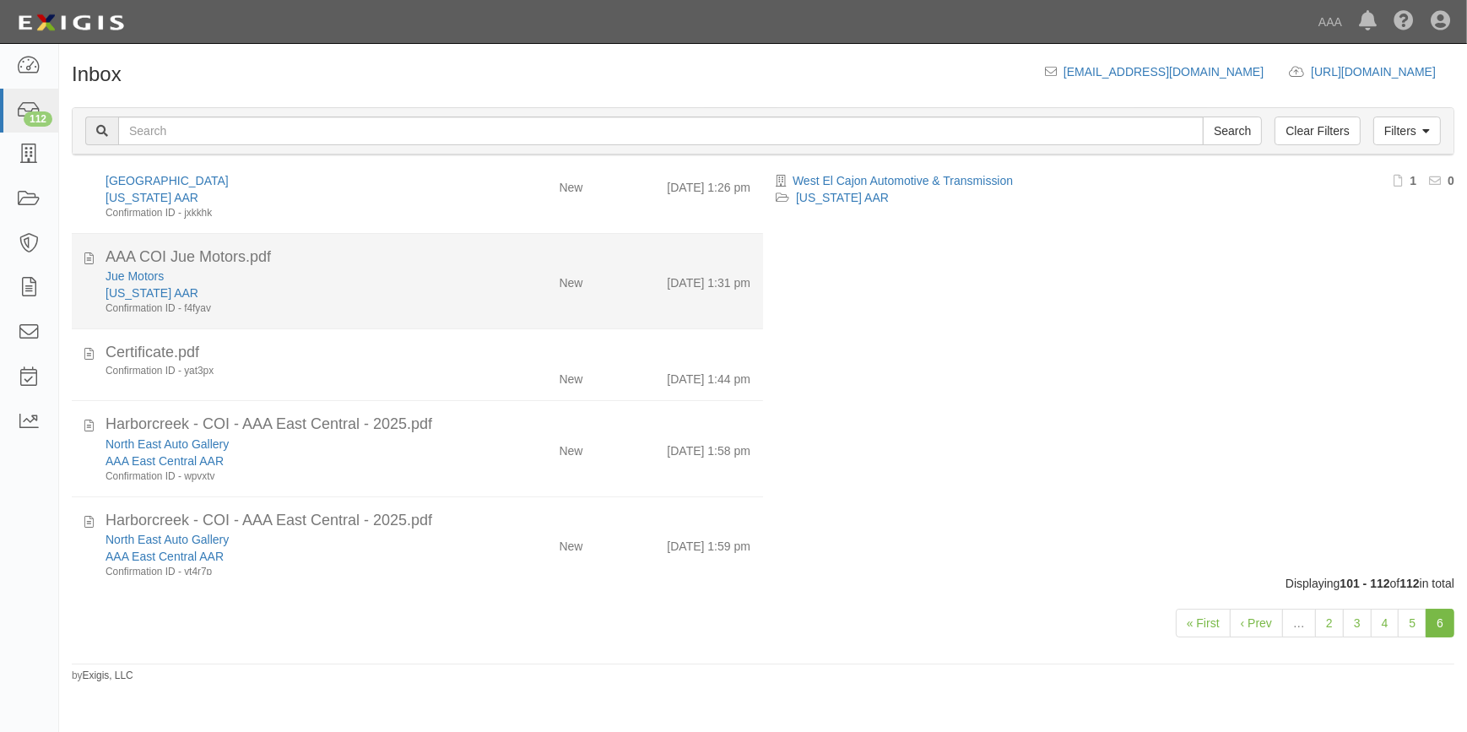
click at [346, 289] on div "[US_STATE] AAR" at bounding box center [289, 293] width 366 height 17
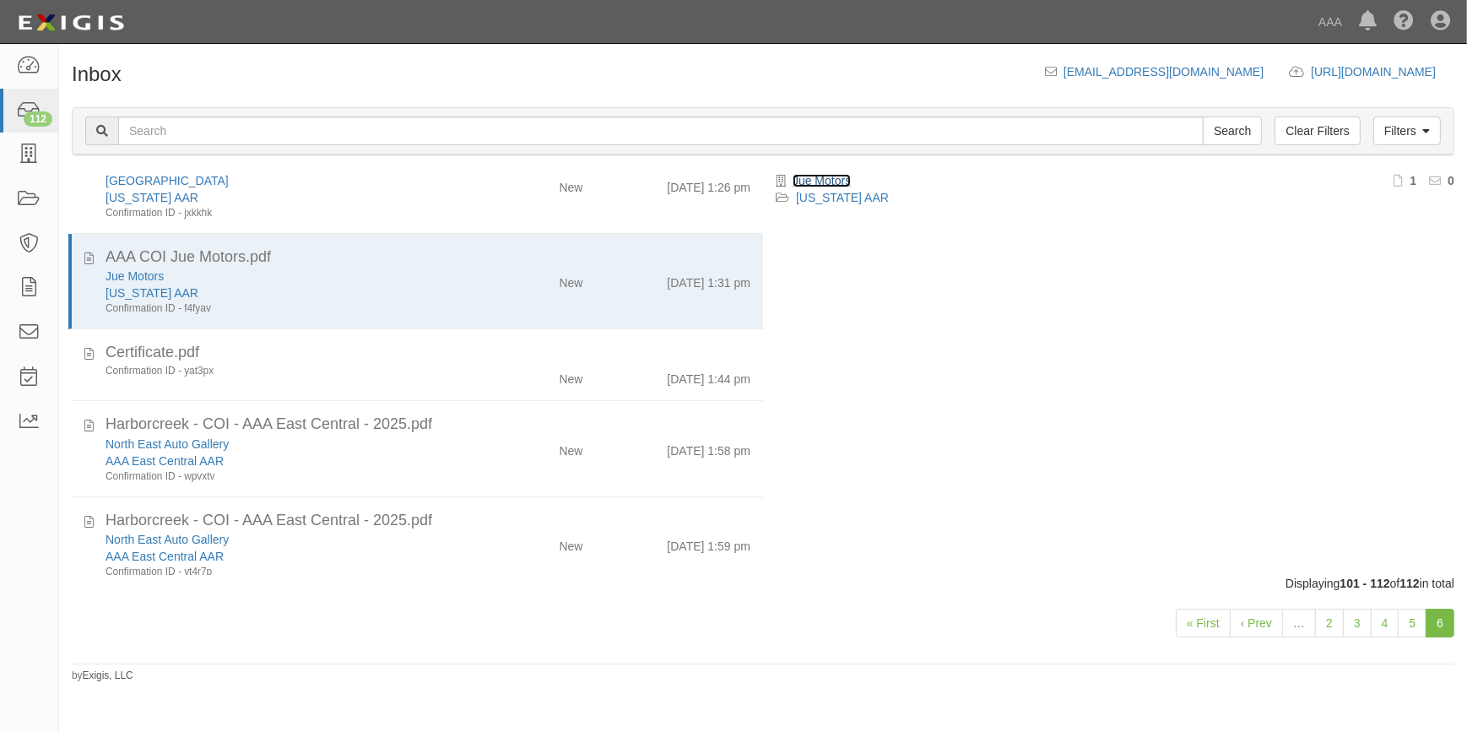
click at [841, 182] on link "Jue Motors" at bounding box center [822, 181] width 58 height 14
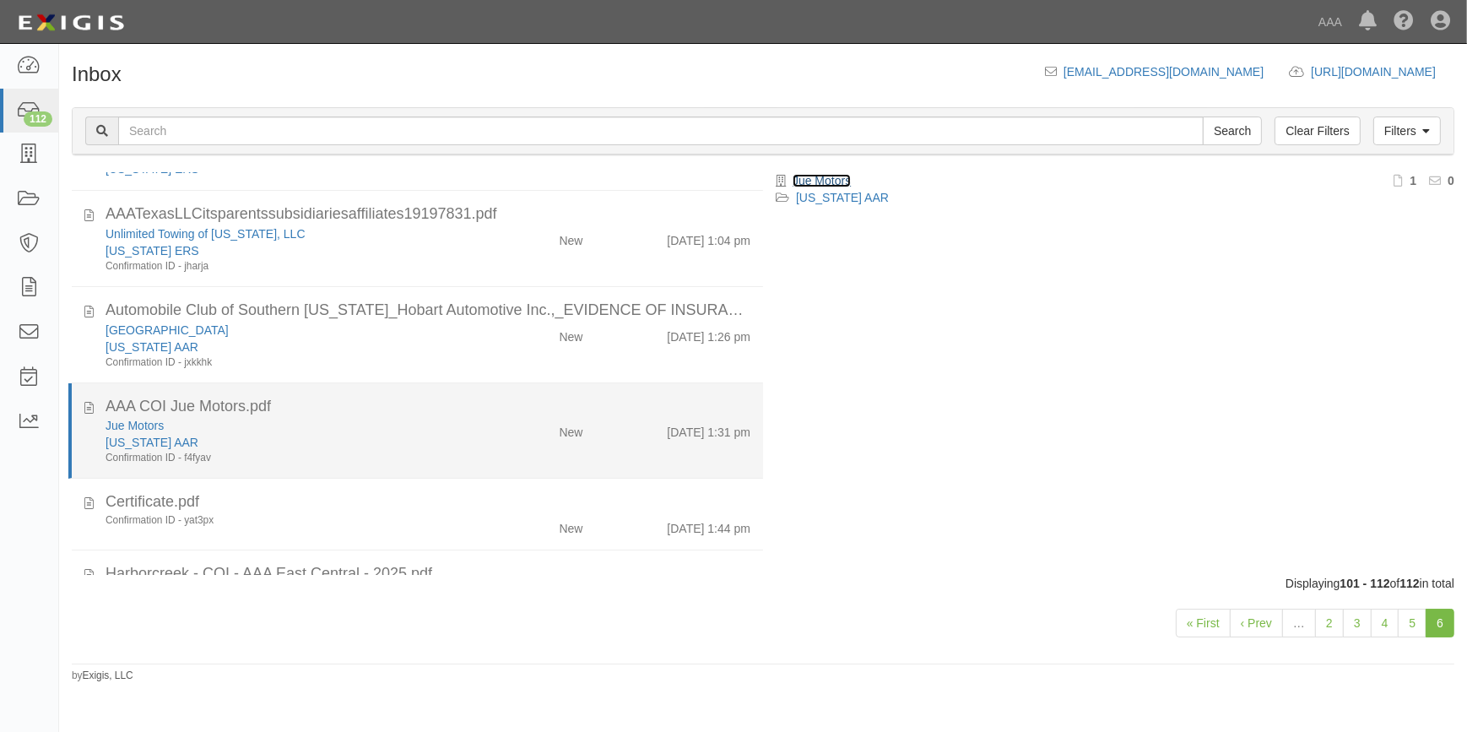
scroll to position [59, 0]
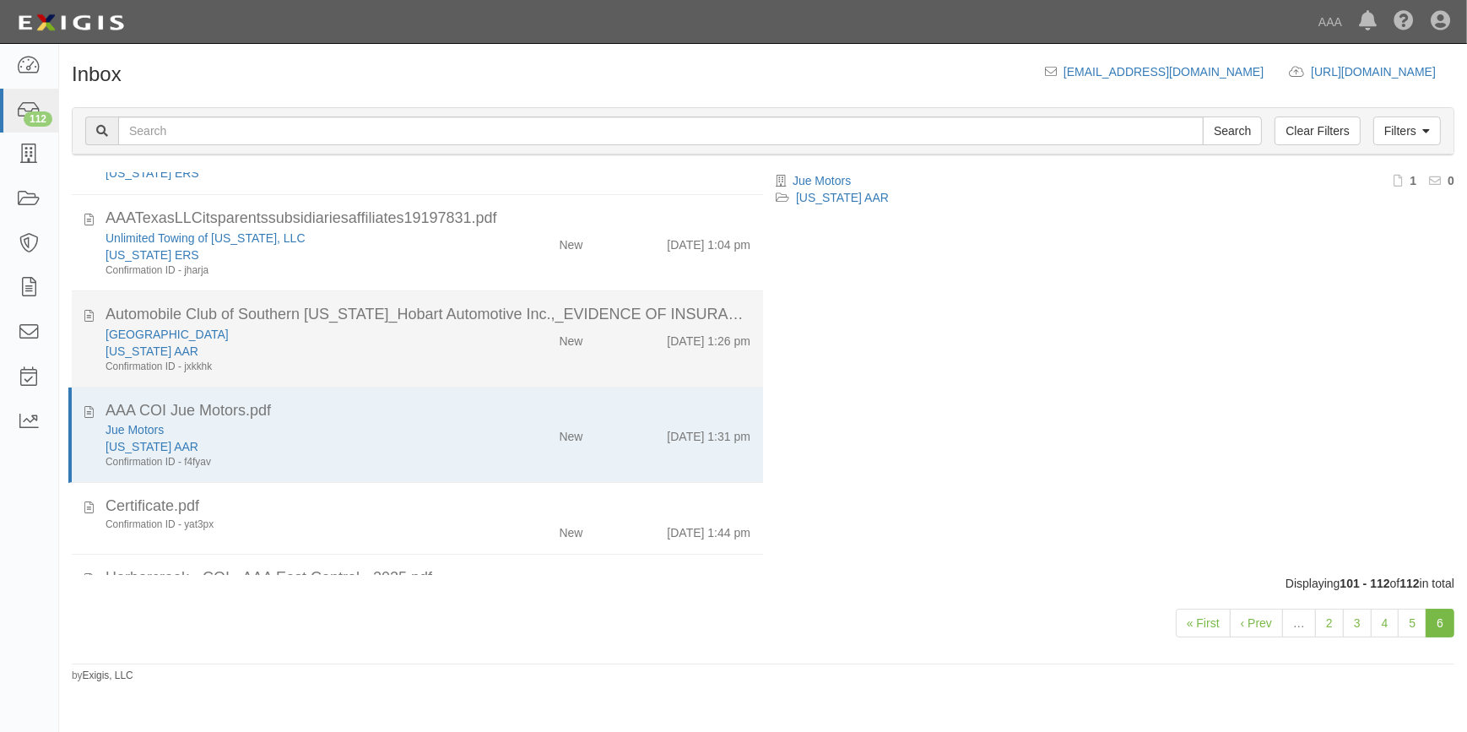
click at [323, 343] on div "[US_STATE] AAR" at bounding box center [289, 351] width 366 height 17
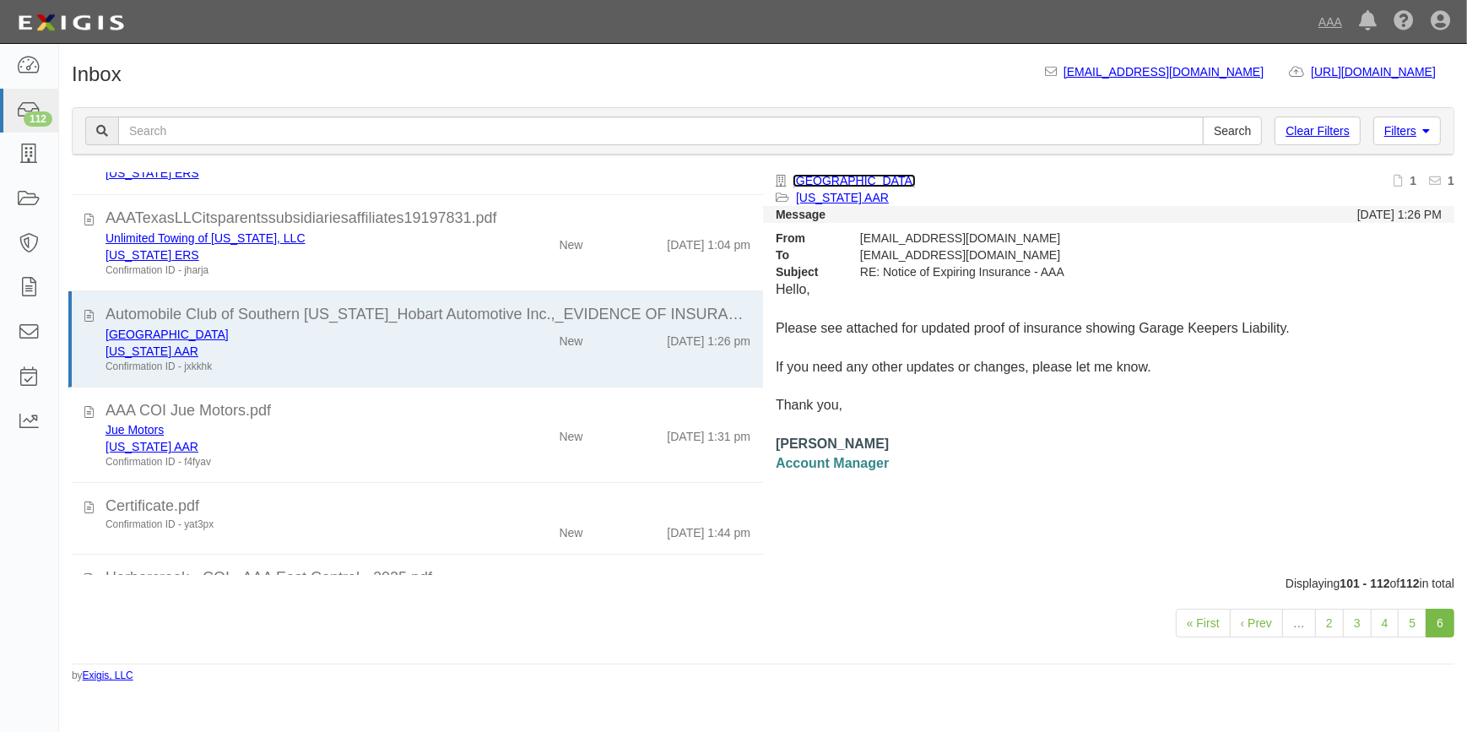
click at [823, 180] on link "Hobart Auto Center" at bounding box center [854, 181] width 123 height 14
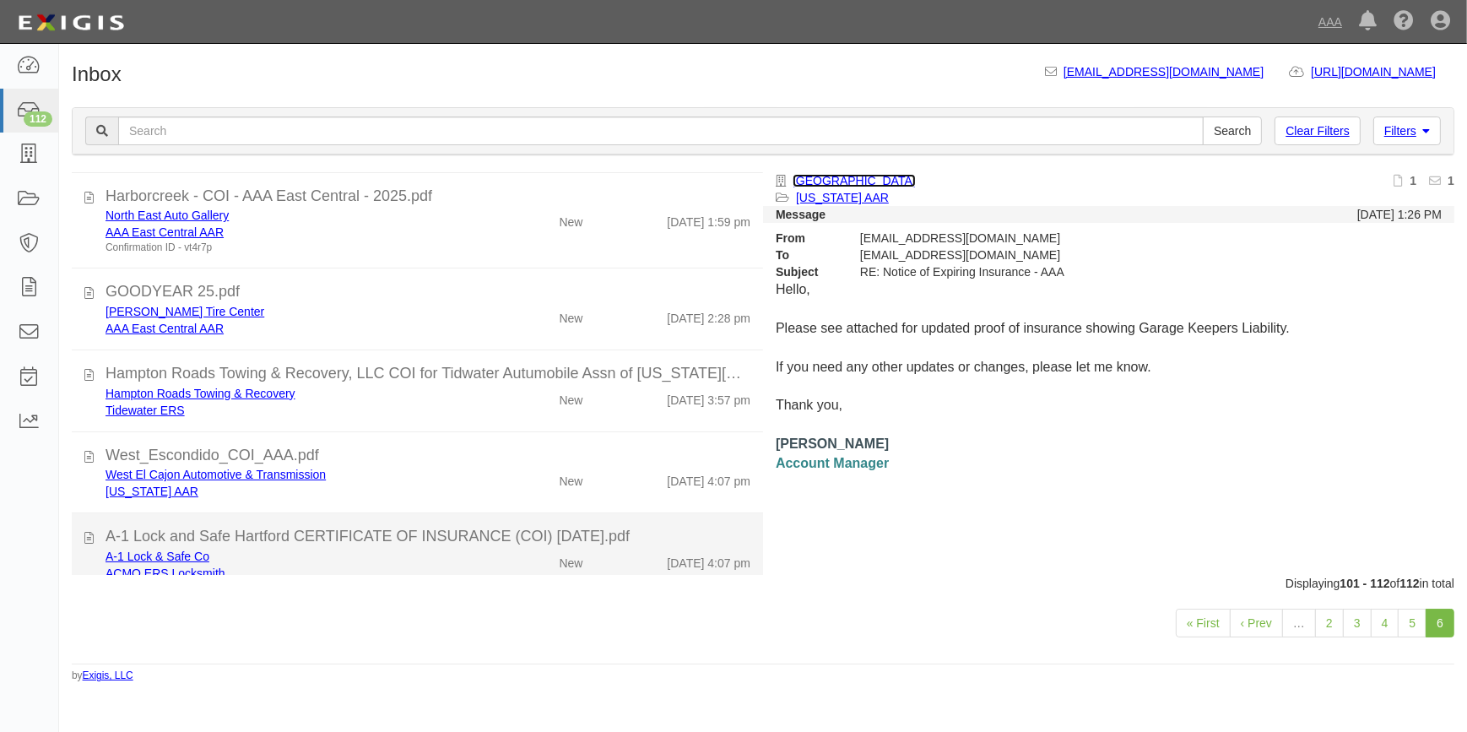
scroll to position [665, 0]
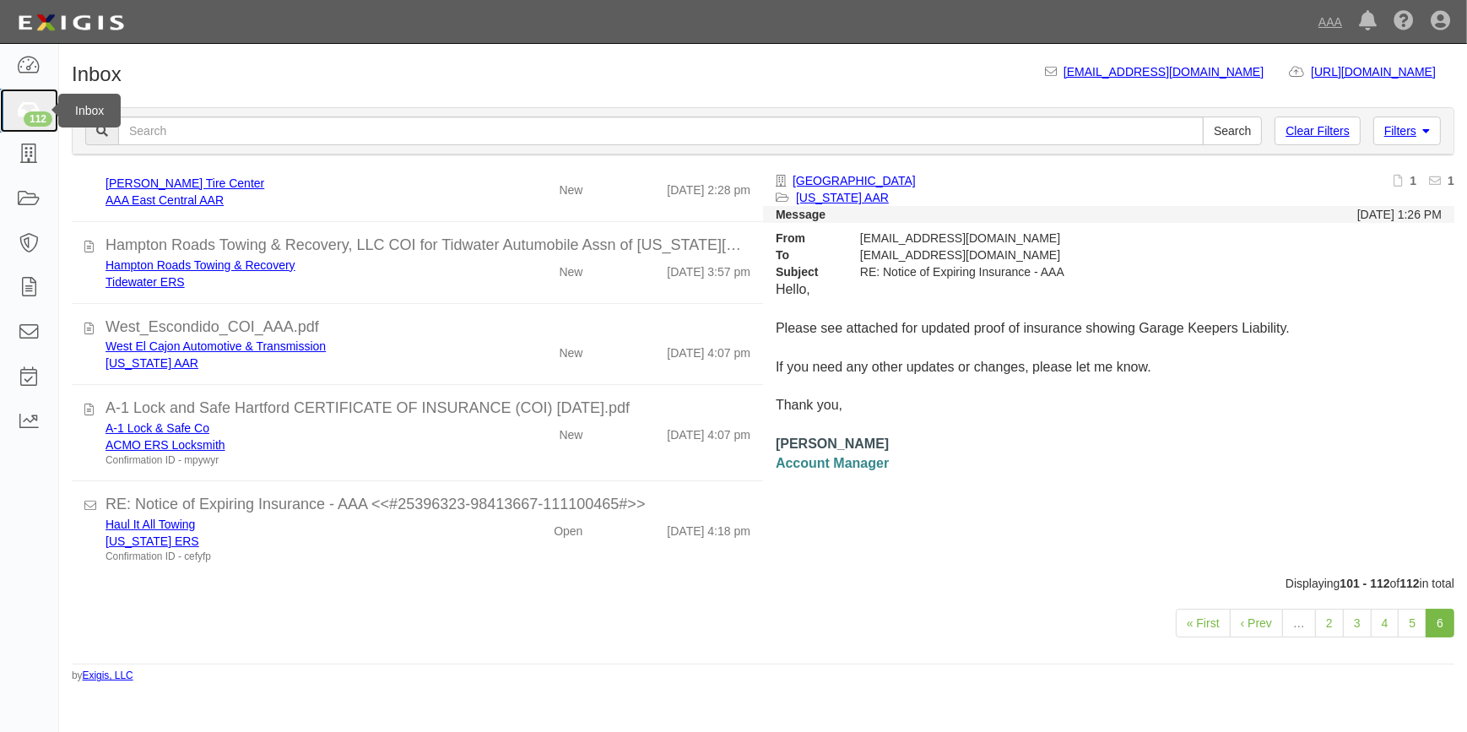
click at [34, 115] on div "112" at bounding box center [38, 118] width 29 height 15
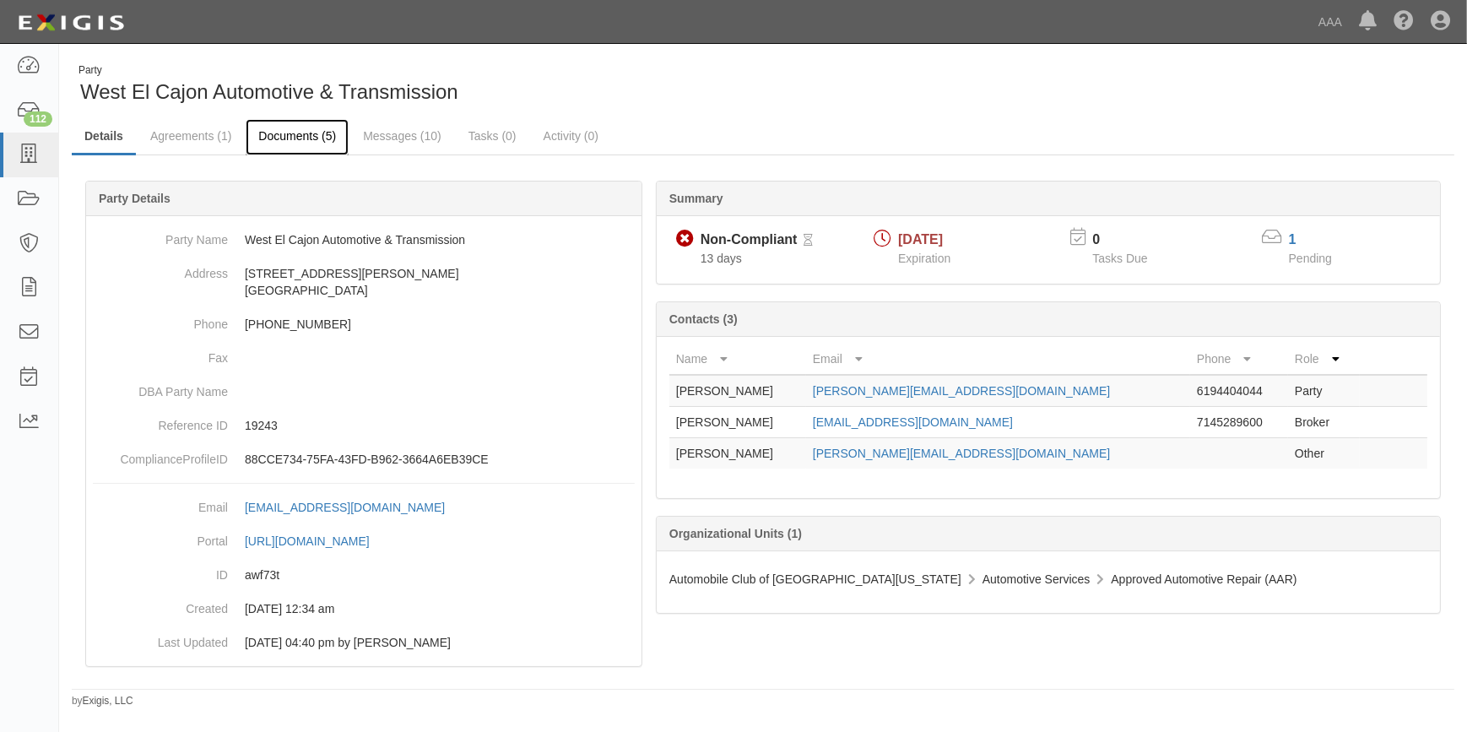
click at [289, 140] on link "Documents (5)" at bounding box center [297, 137] width 103 height 36
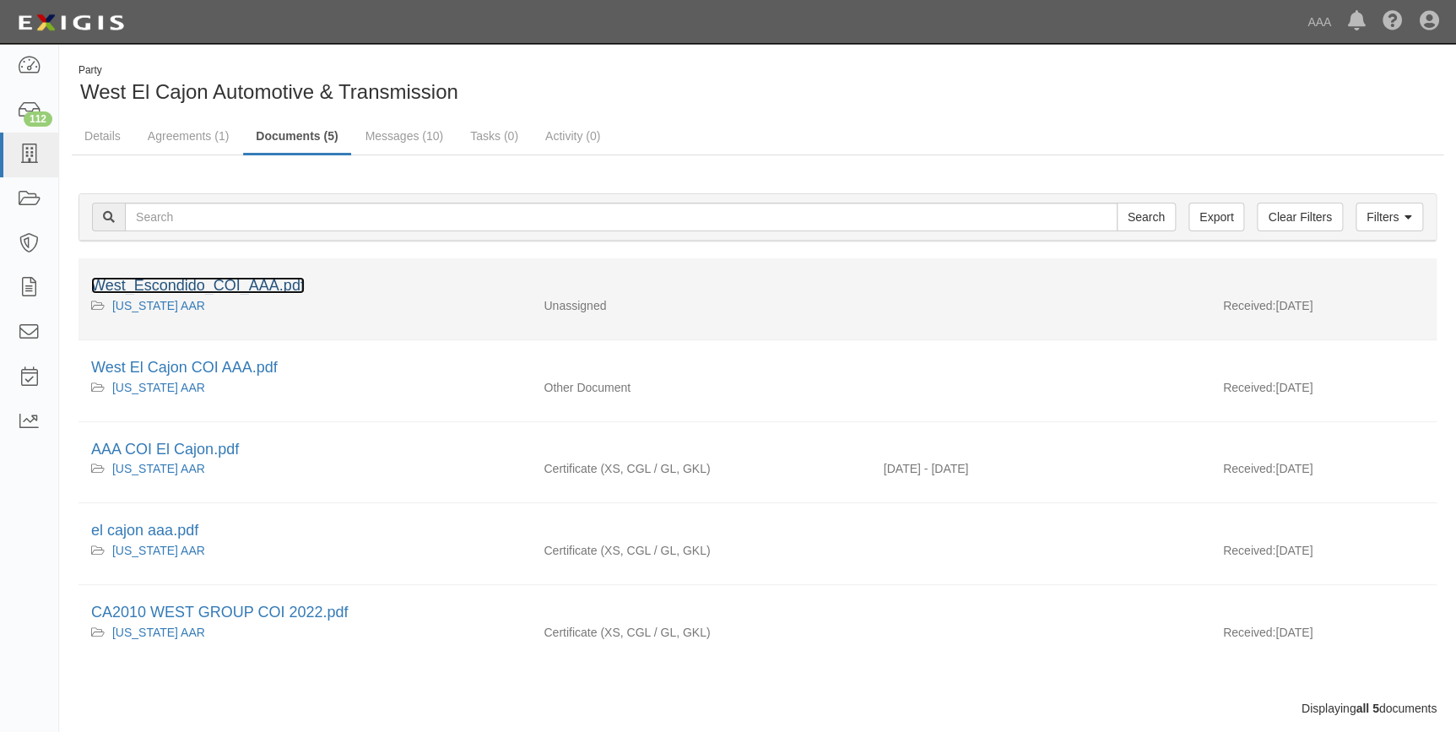
click at [268, 288] on link "West_Escondido_COI_AAA.pdf" at bounding box center [198, 285] width 214 height 17
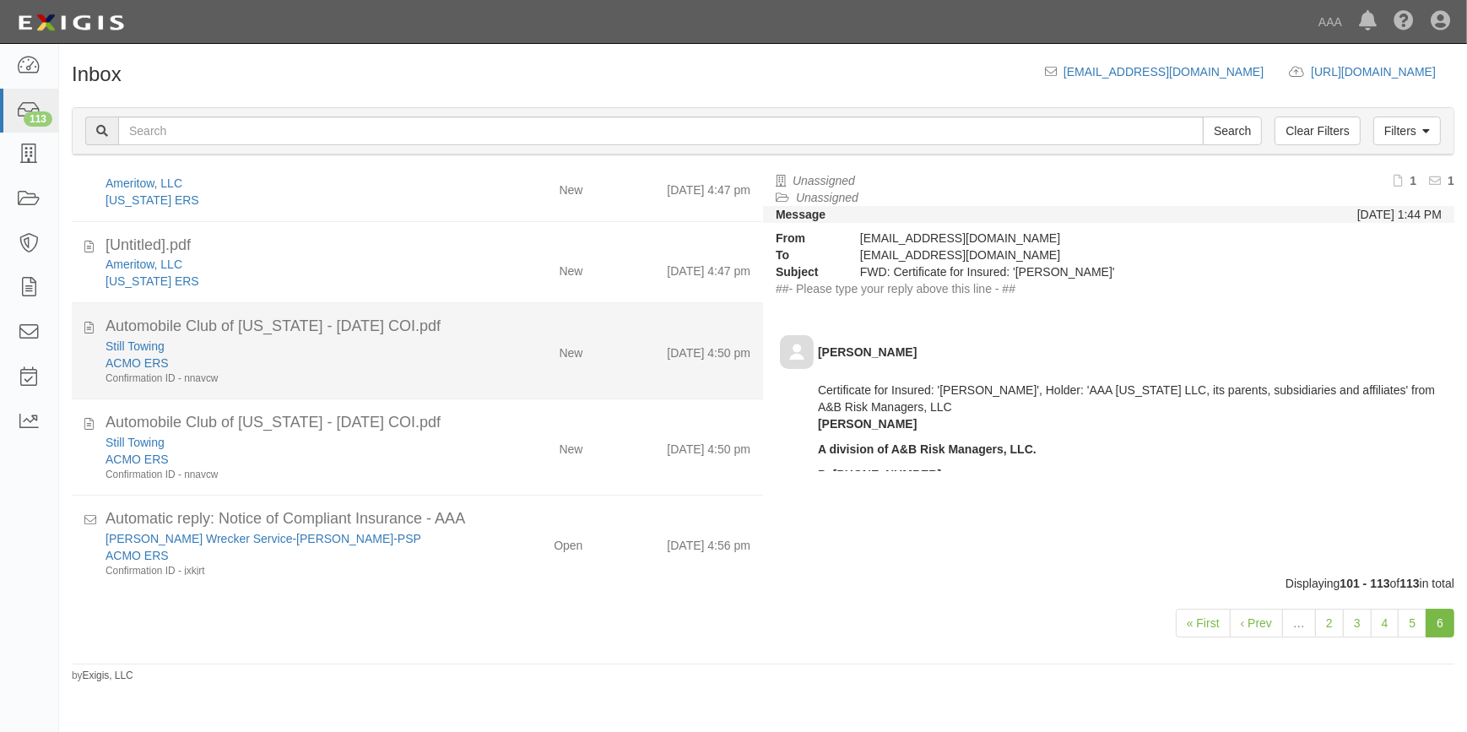
scroll to position [755, 0]
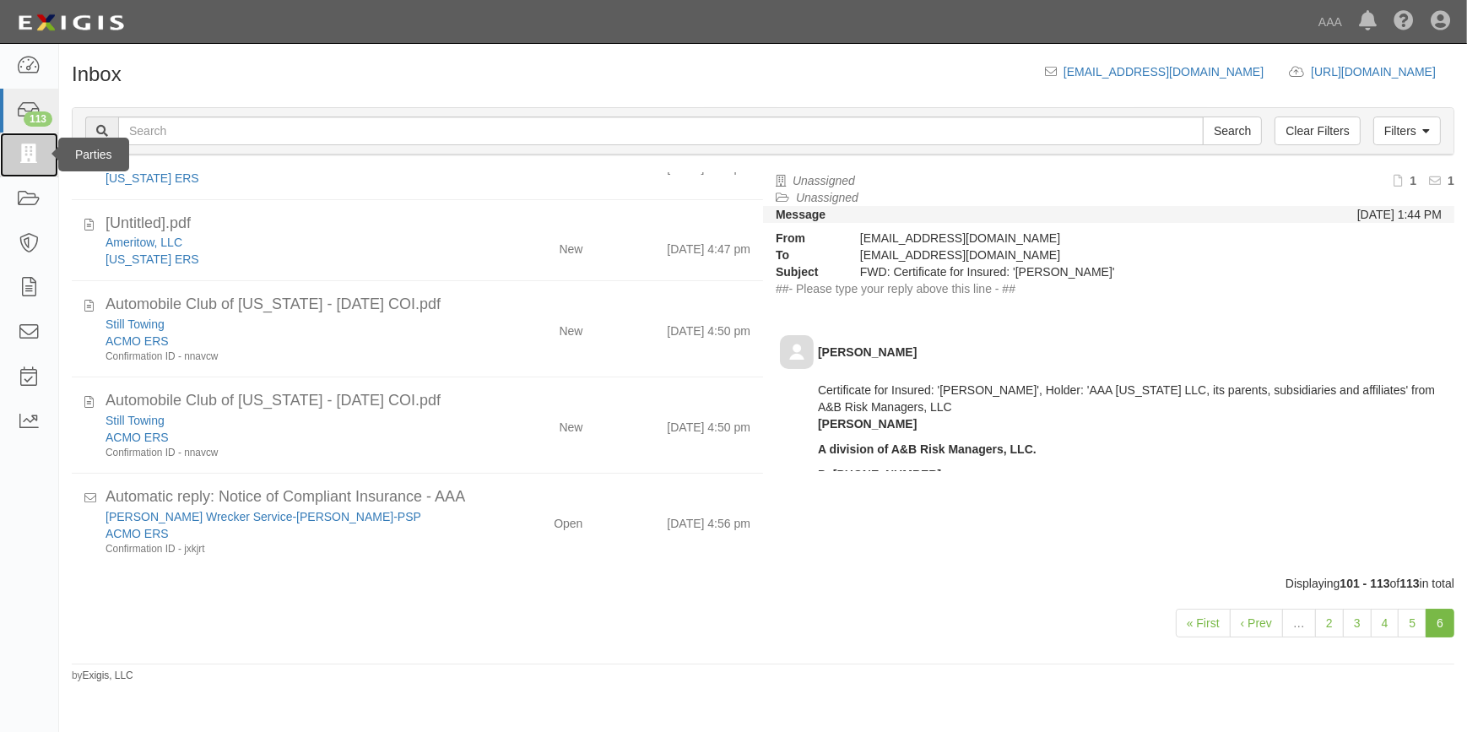
click at [15, 160] on link at bounding box center [29, 155] width 58 height 45
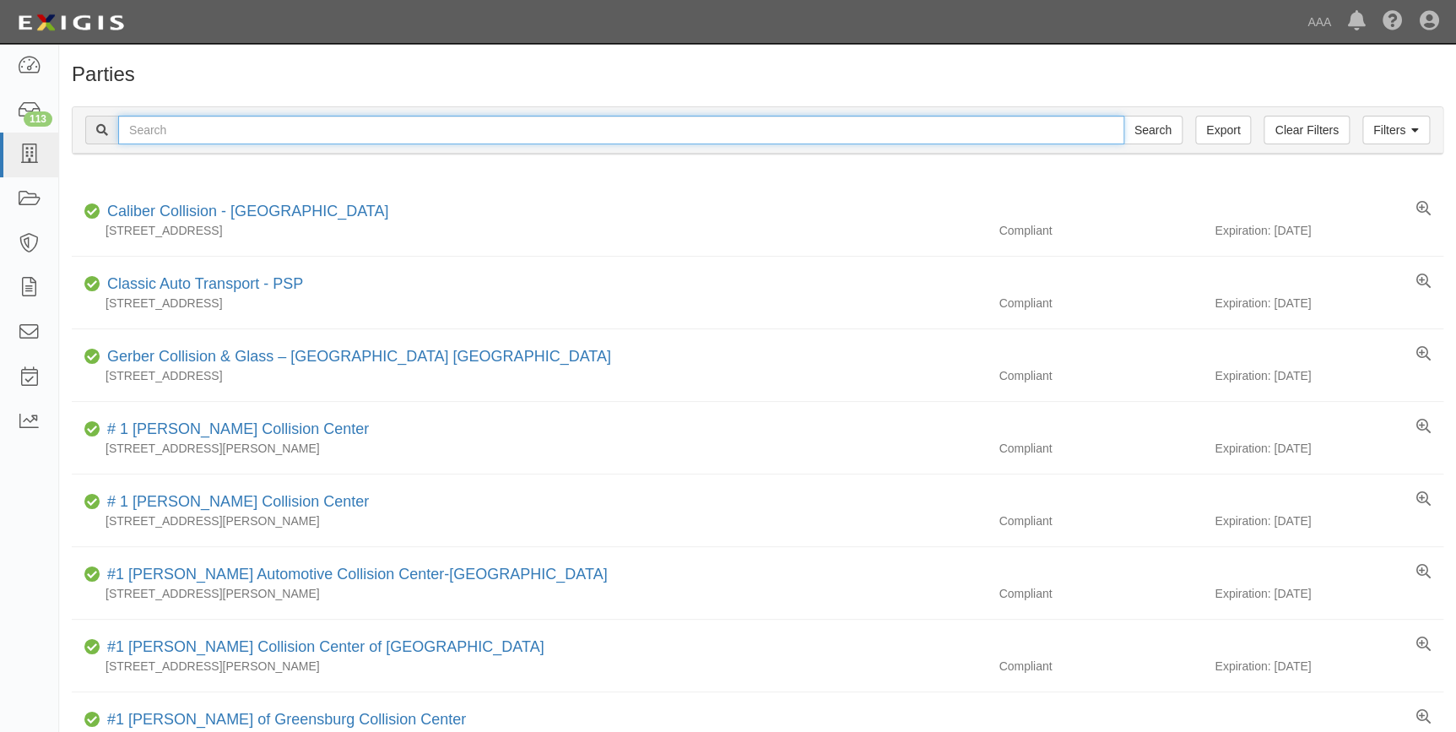
click at [196, 116] on input "text" at bounding box center [621, 130] width 1006 height 29
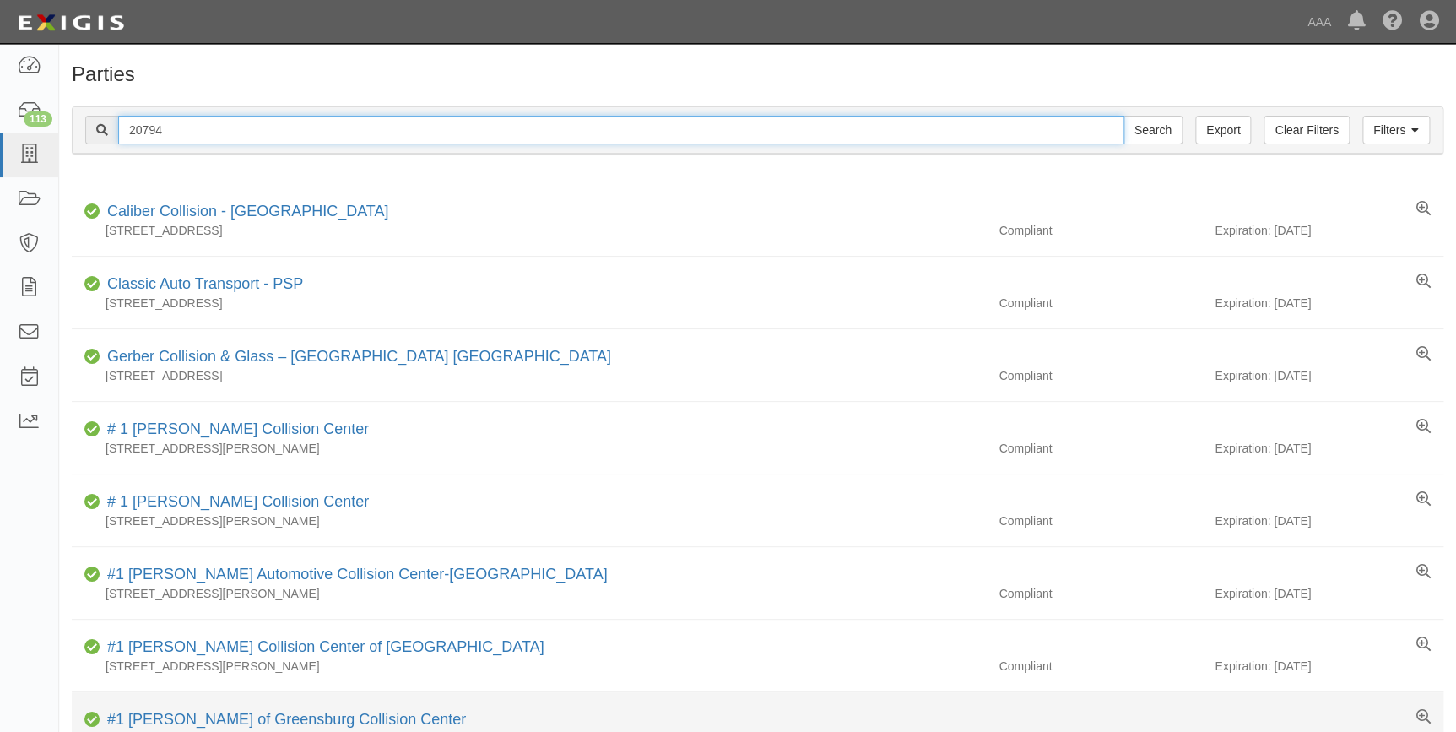
type input "20794"
click at [1124, 116] on input "Search" at bounding box center [1153, 130] width 59 height 29
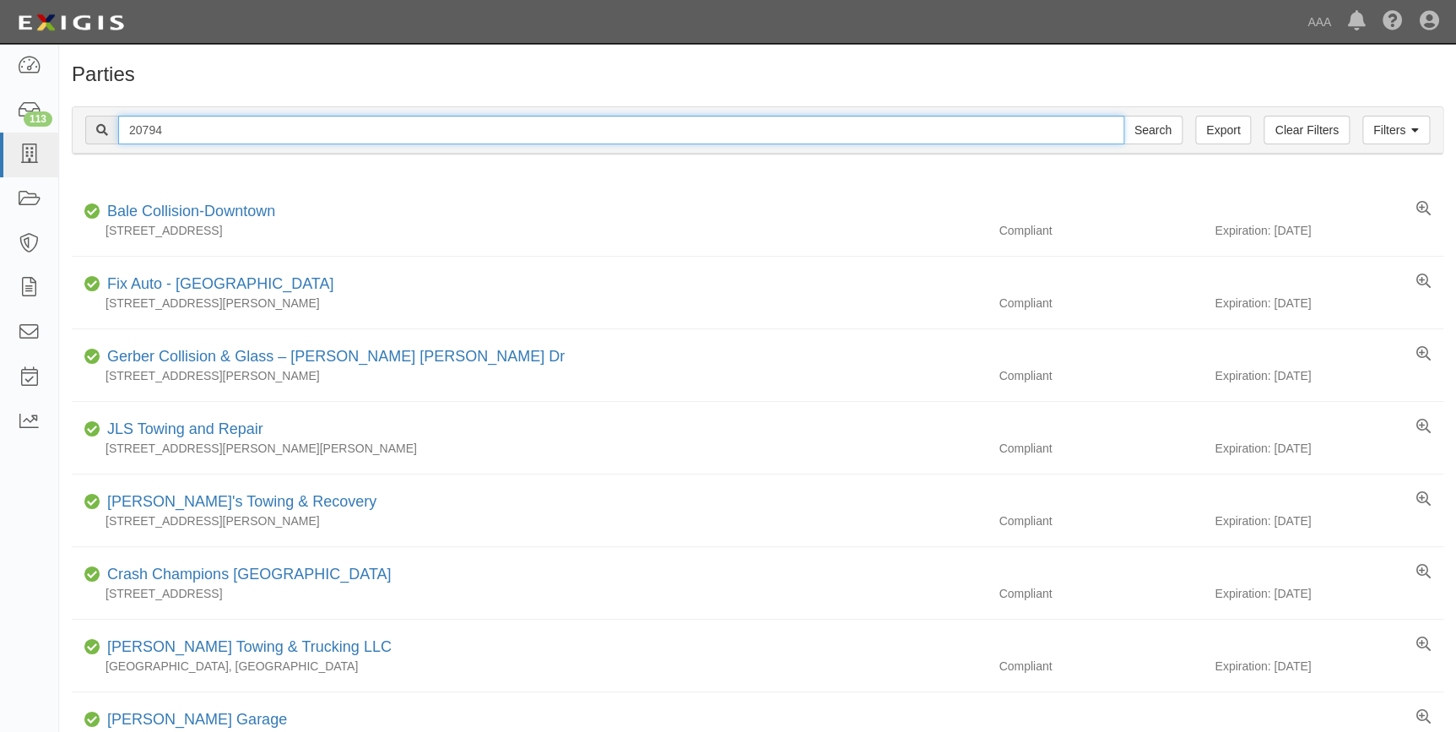
click at [166, 127] on input "20794" at bounding box center [621, 130] width 1006 height 29
drag, startPoint x: 166, startPoint y: 127, endPoint x: 42, endPoint y: 145, distance: 125.4
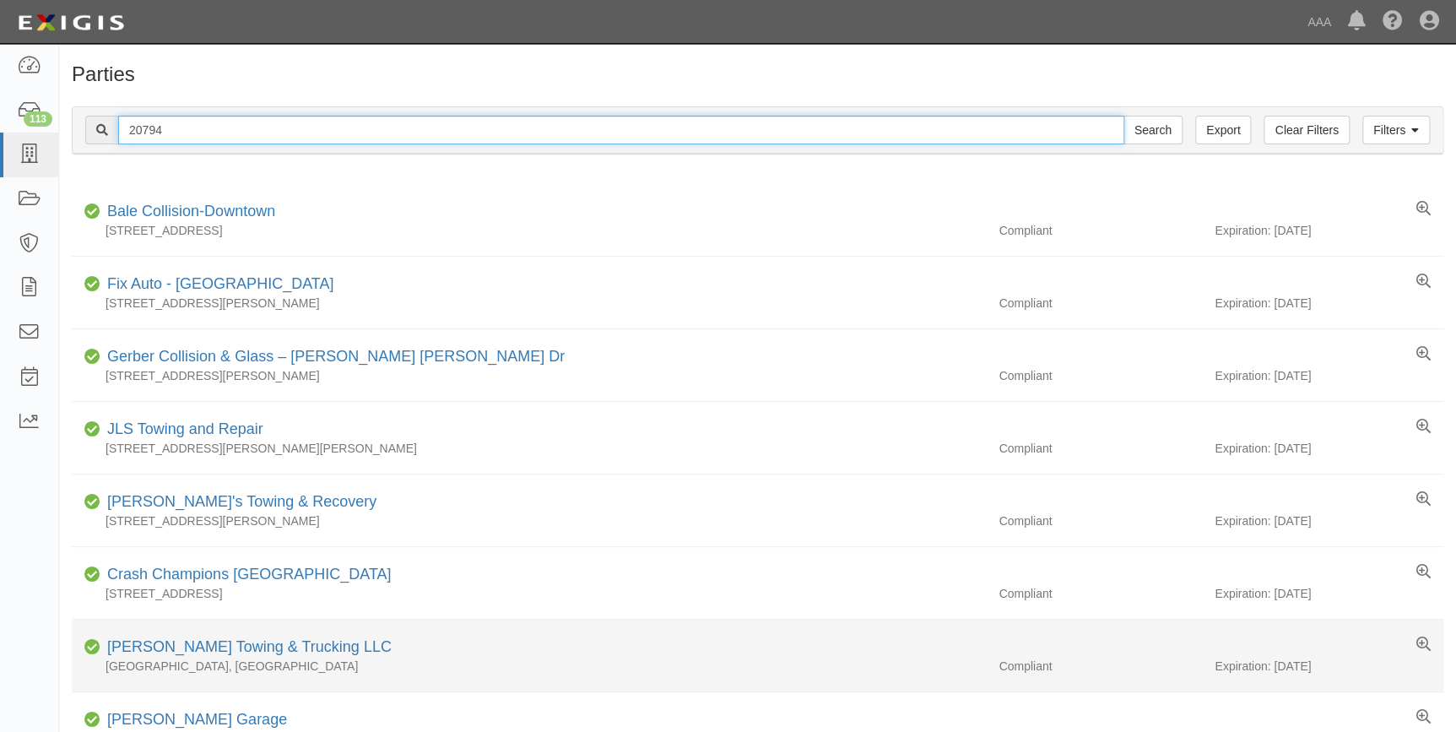
type input "9"
type input "19451"
click at [1124, 116] on input "Search" at bounding box center [1153, 130] width 59 height 29
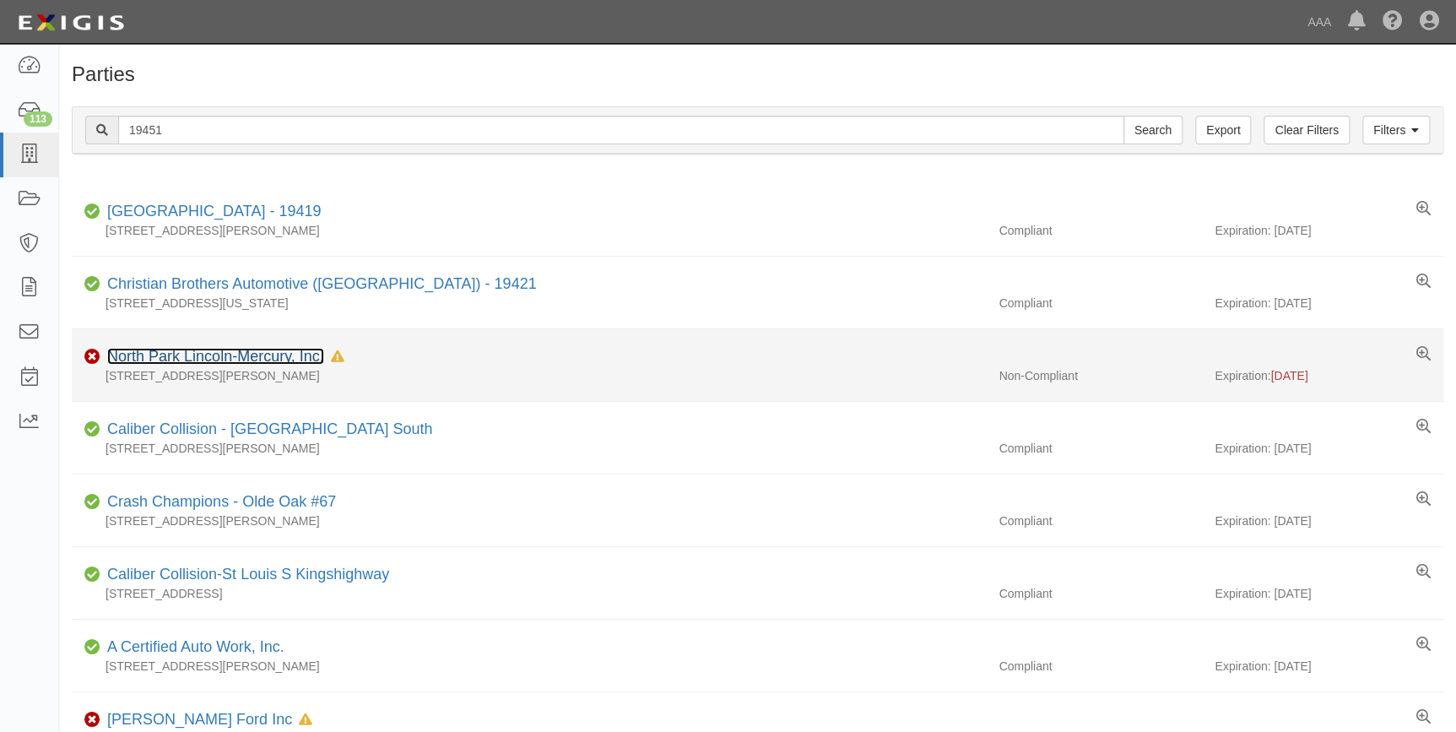
click at [233, 355] on link "North Park Lincoln-Mercury, Inc." at bounding box center [215, 356] width 217 height 17
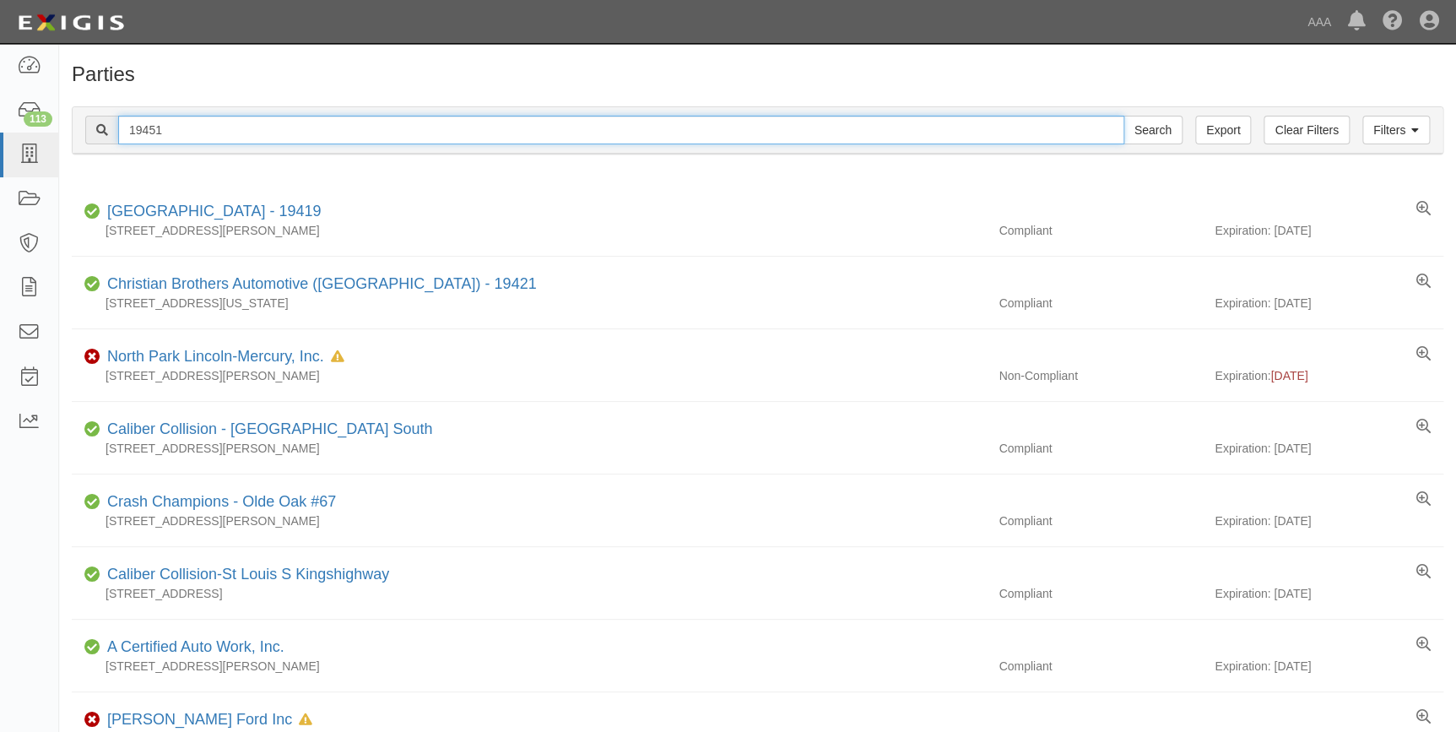
drag, startPoint x: 247, startPoint y: 127, endPoint x: 63, endPoint y: 138, distance: 184.4
click at [59, 132] on div "Filters Clear Filters Export 19451 Search Filters Compliance Status Compliant N…" at bounding box center [757, 133] width 1397 height 78
type input "20655"
click at [1124, 116] on input "Search" at bounding box center [1153, 130] width 59 height 29
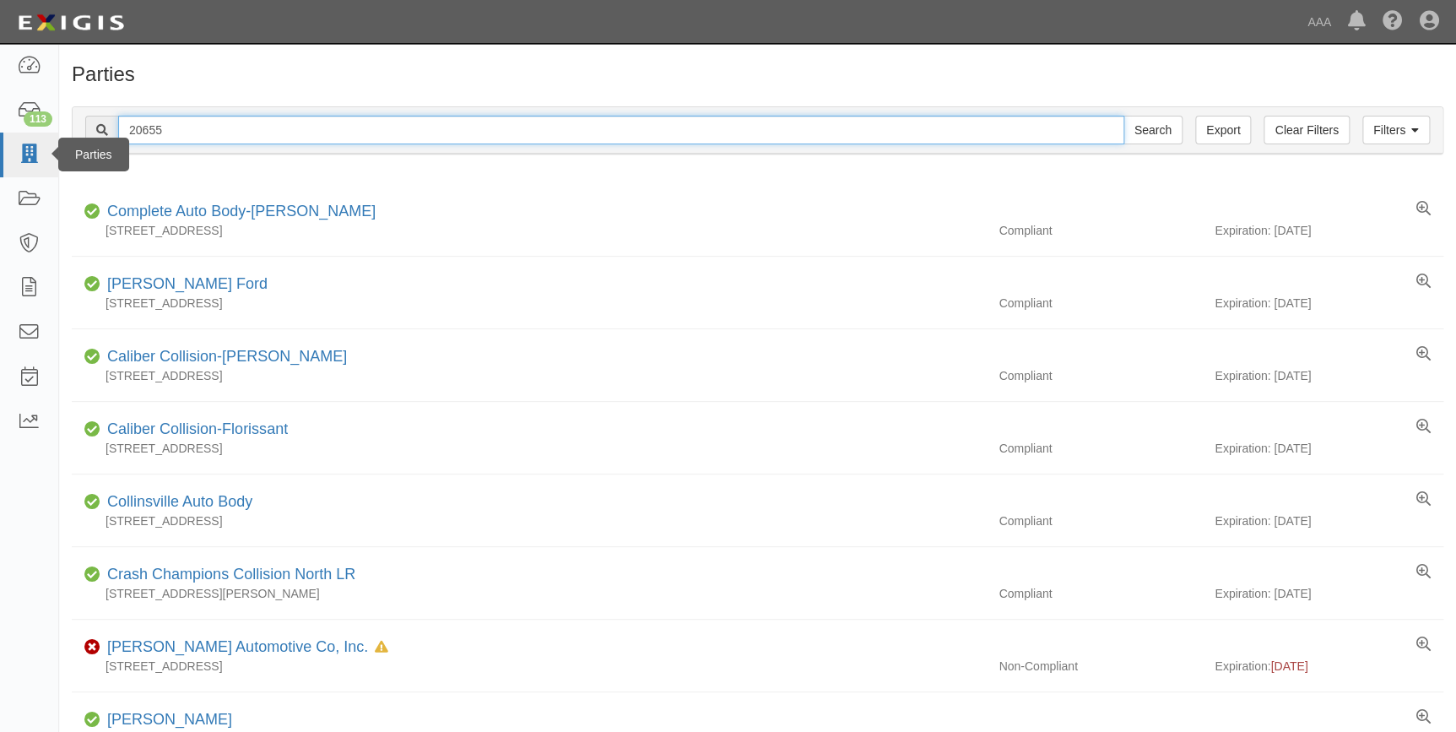
drag, startPoint x: 203, startPoint y: 127, endPoint x: 41, endPoint y: 137, distance: 162.4
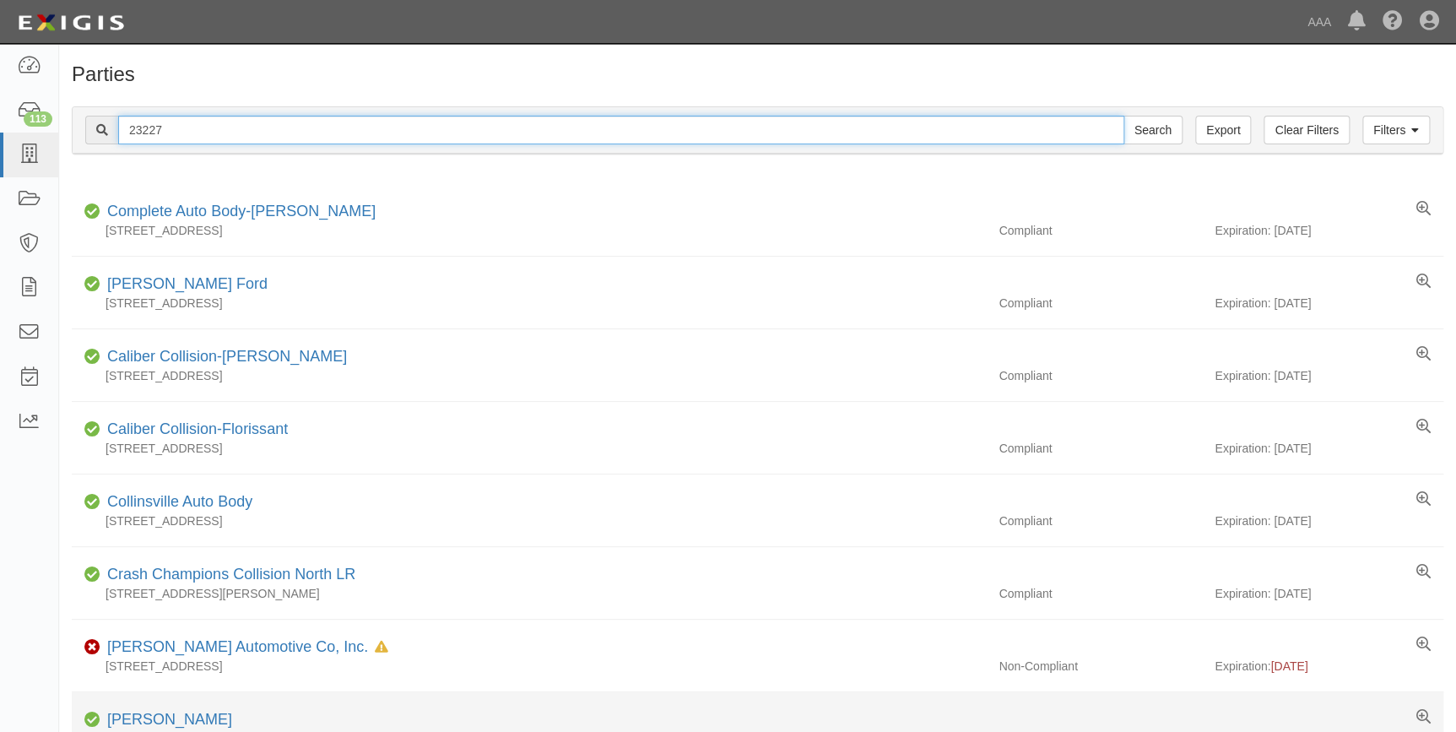
type input "23227"
click at [1124, 116] on input "Search" at bounding box center [1153, 130] width 59 height 29
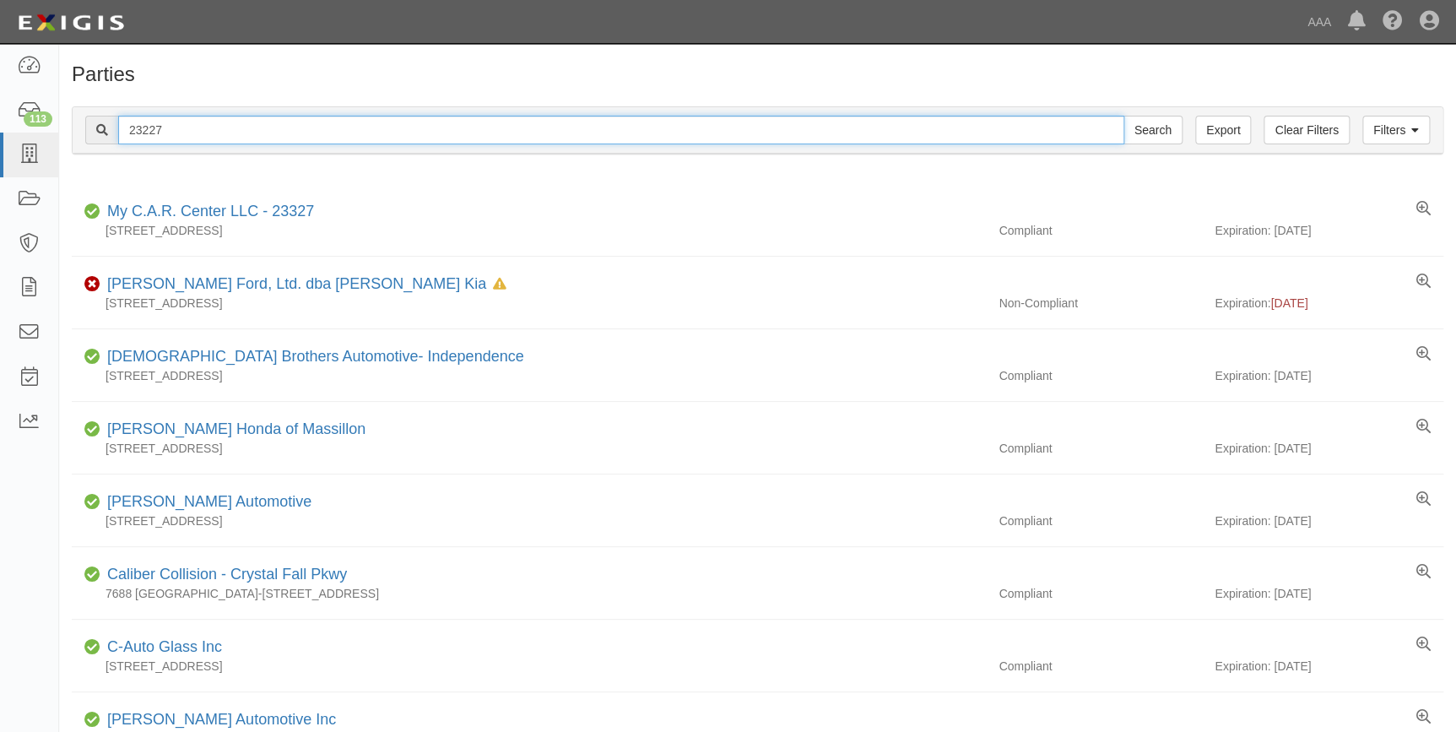
drag, startPoint x: 232, startPoint y: 135, endPoint x: 107, endPoint y: 135, distance: 125.0
click at [108, 135] on div "23227 Search" at bounding box center [634, 130] width 1098 height 29
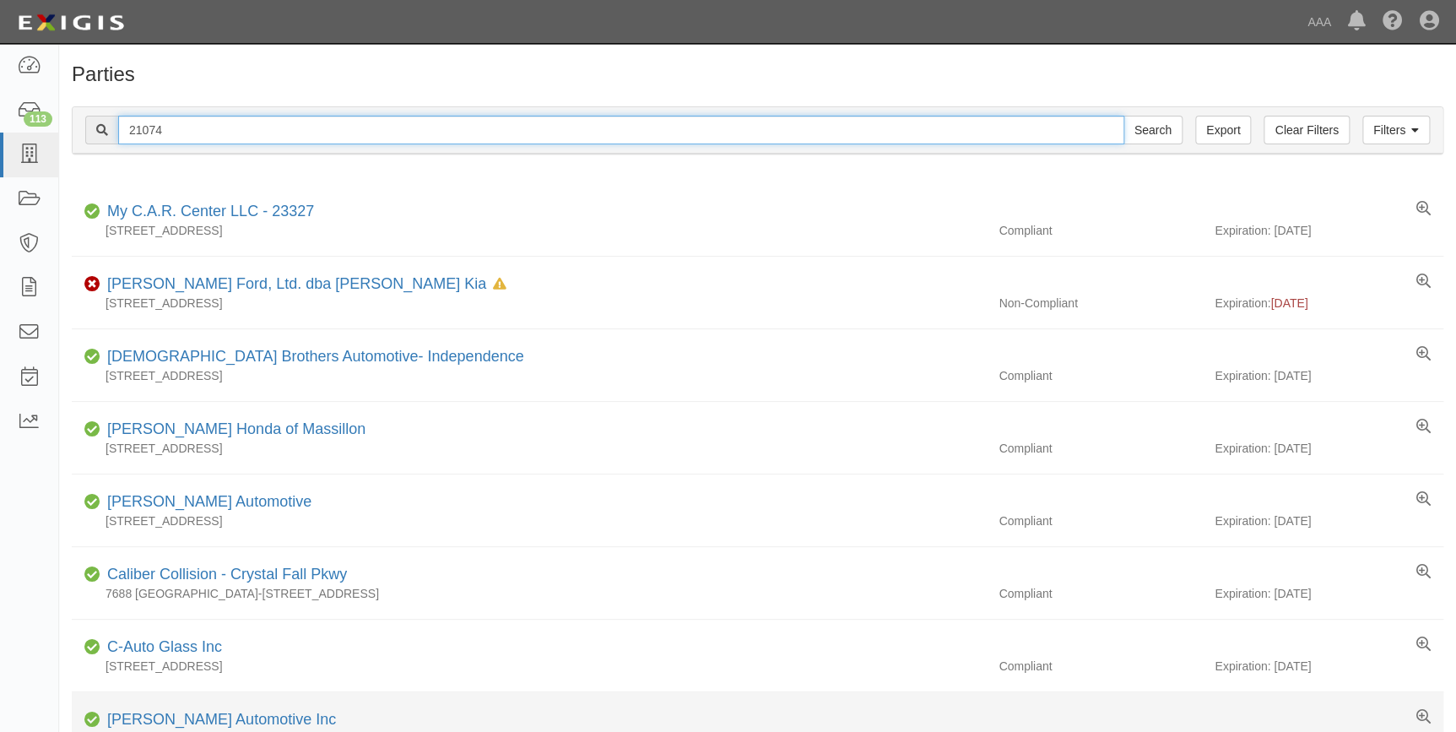
type input "21074"
click at [1124, 116] on input "Search" at bounding box center [1153, 130] width 59 height 29
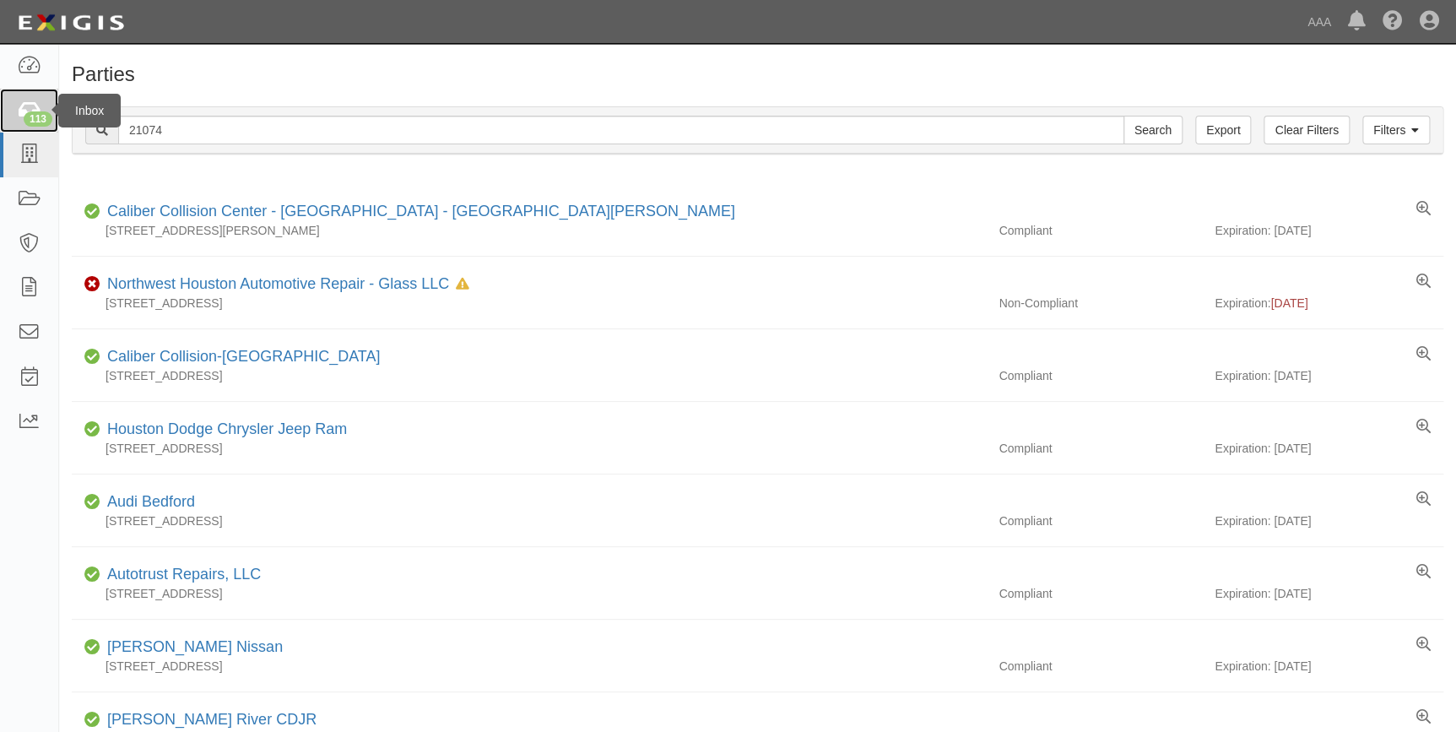
drag, startPoint x: 20, startPoint y: 117, endPoint x: 42, endPoint y: 131, distance: 26.2
click at [20, 117] on icon at bounding box center [29, 110] width 24 height 19
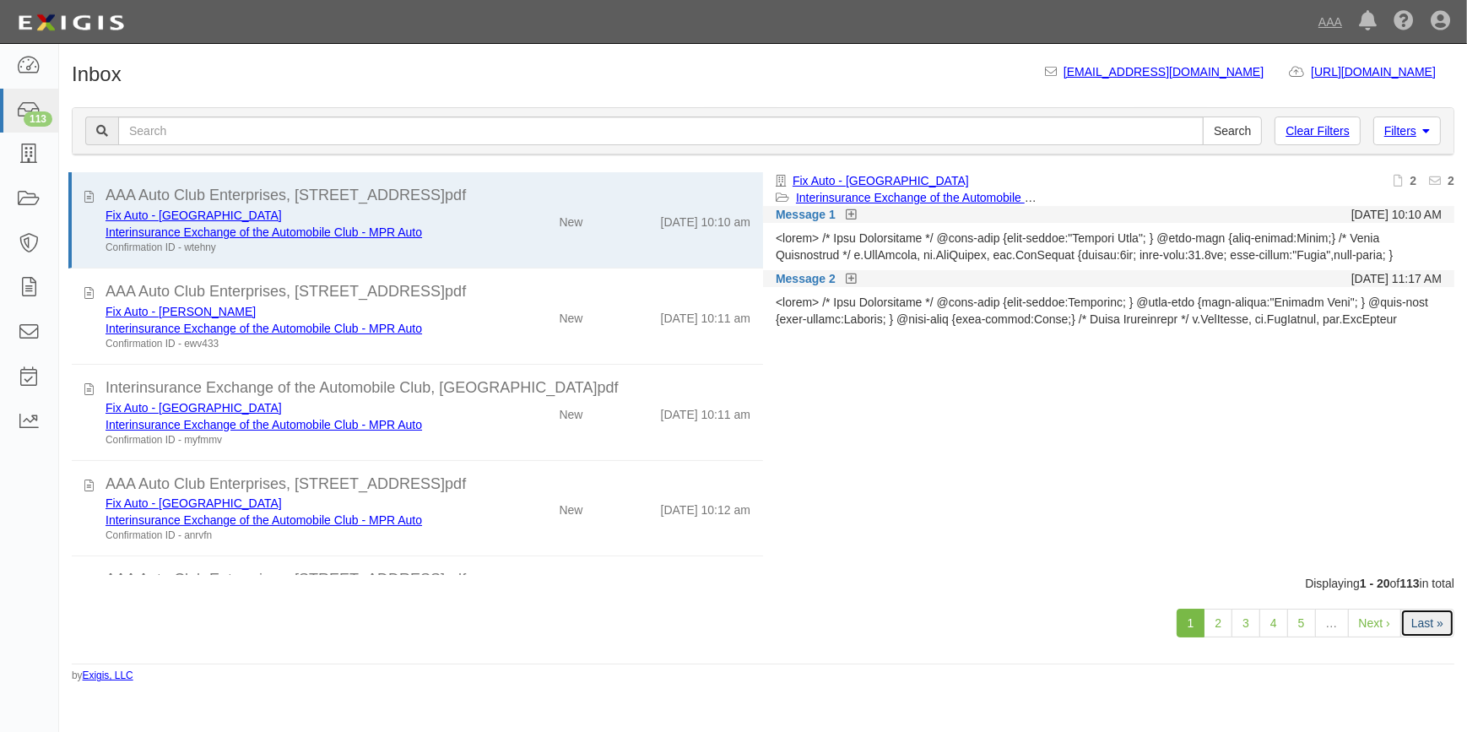
click at [1417, 625] on link "Last »" at bounding box center [1428, 623] width 54 height 29
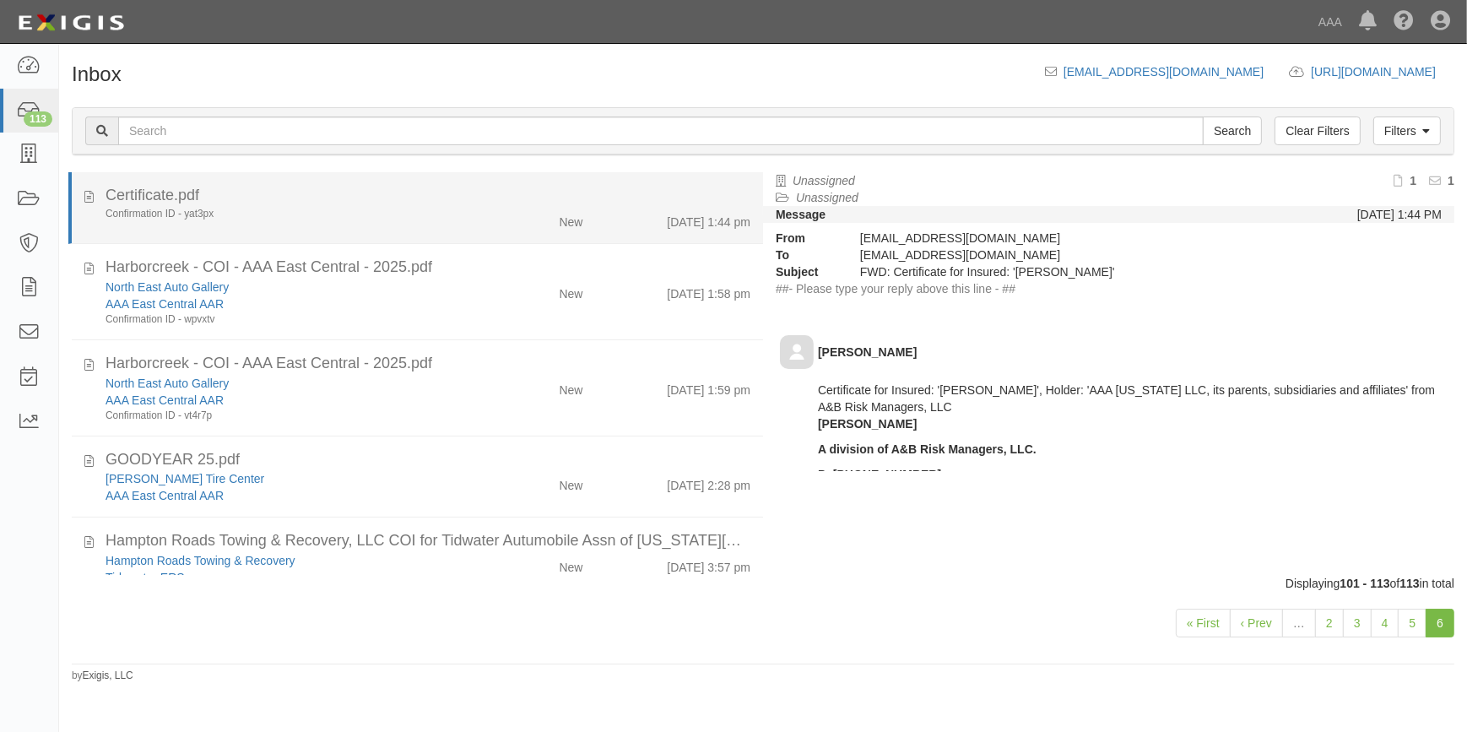
click at [371, 216] on div "Confirmation ID - yat3px" at bounding box center [289, 214] width 366 height 14
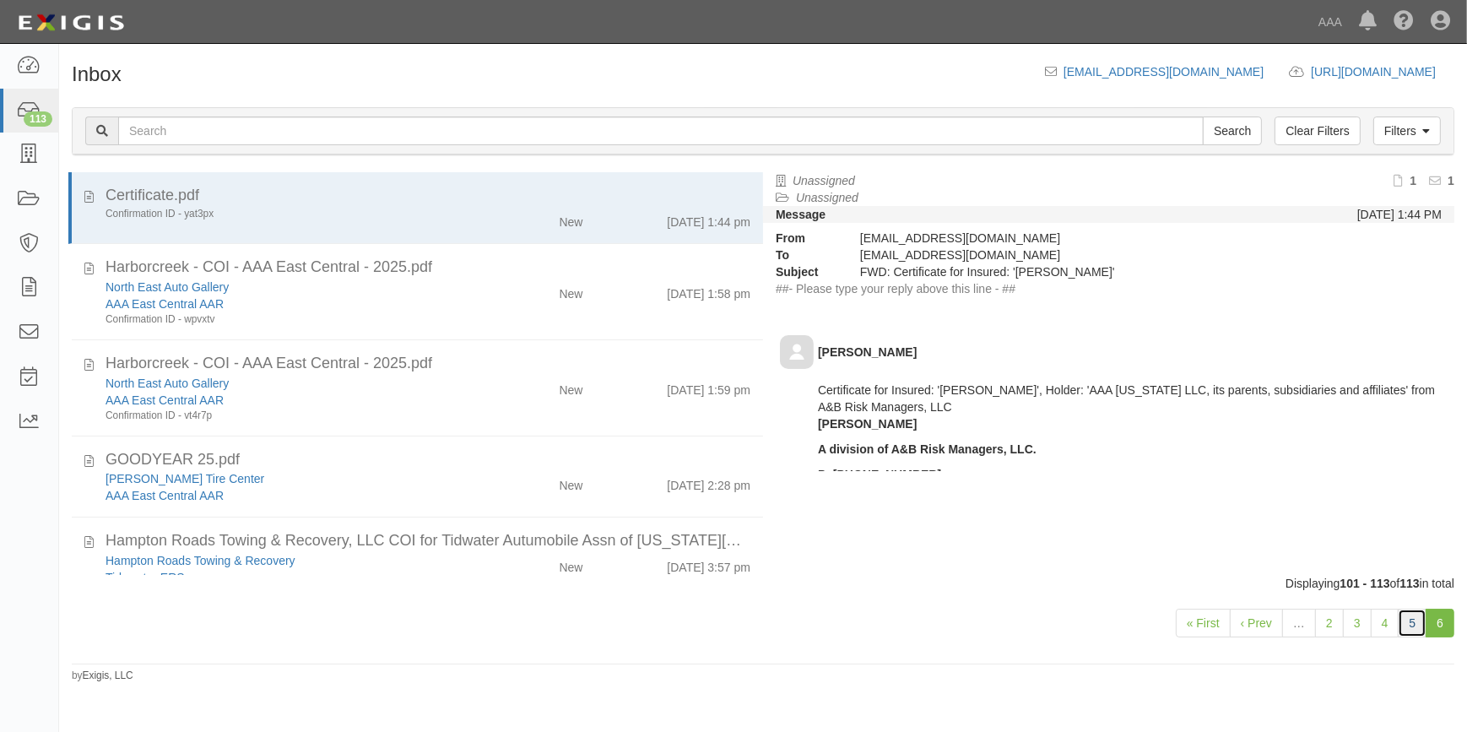
click at [1421, 622] on link "5" at bounding box center [1412, 623] width 29 height 29
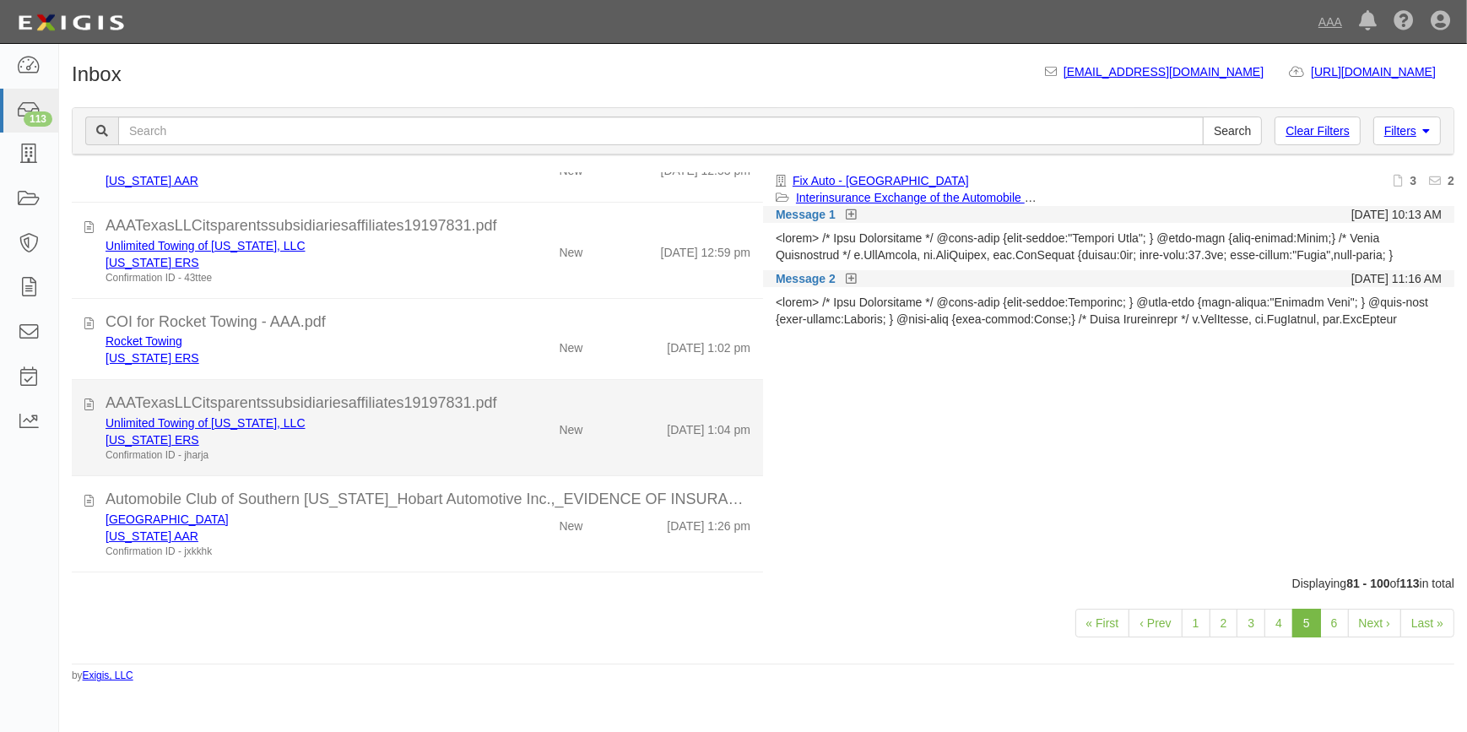
scroll to position [1472, 0]
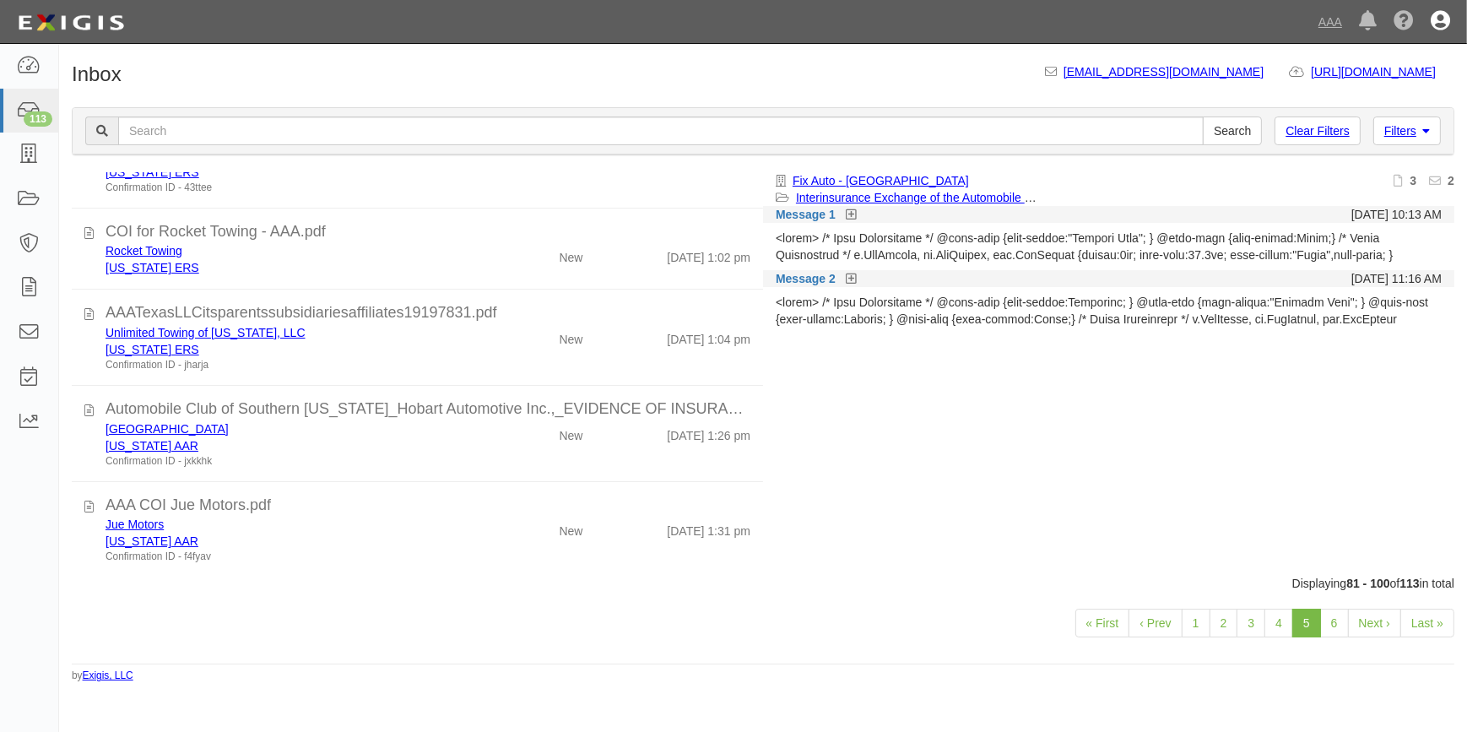
click at [1443, 23] on icon at bounding box center [1440, 22] width 19 height 20
click at [1358, 98] on link "Sign Out" at bounding box center [1391, 99] width 133 height 34
